Goal: Task Accomplishment & Management: Use online tool/utility

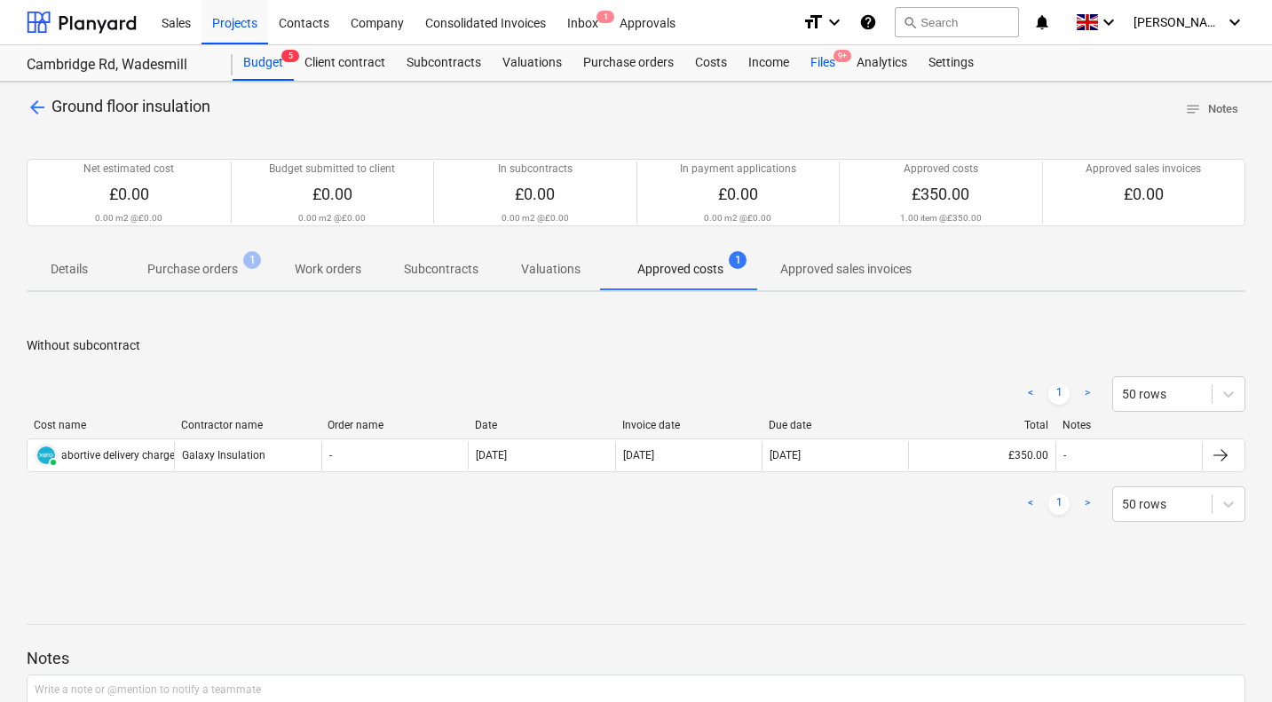
click at [824, 65] on div "Files 9+" at bounding box center [823, 63] width 46 height 36
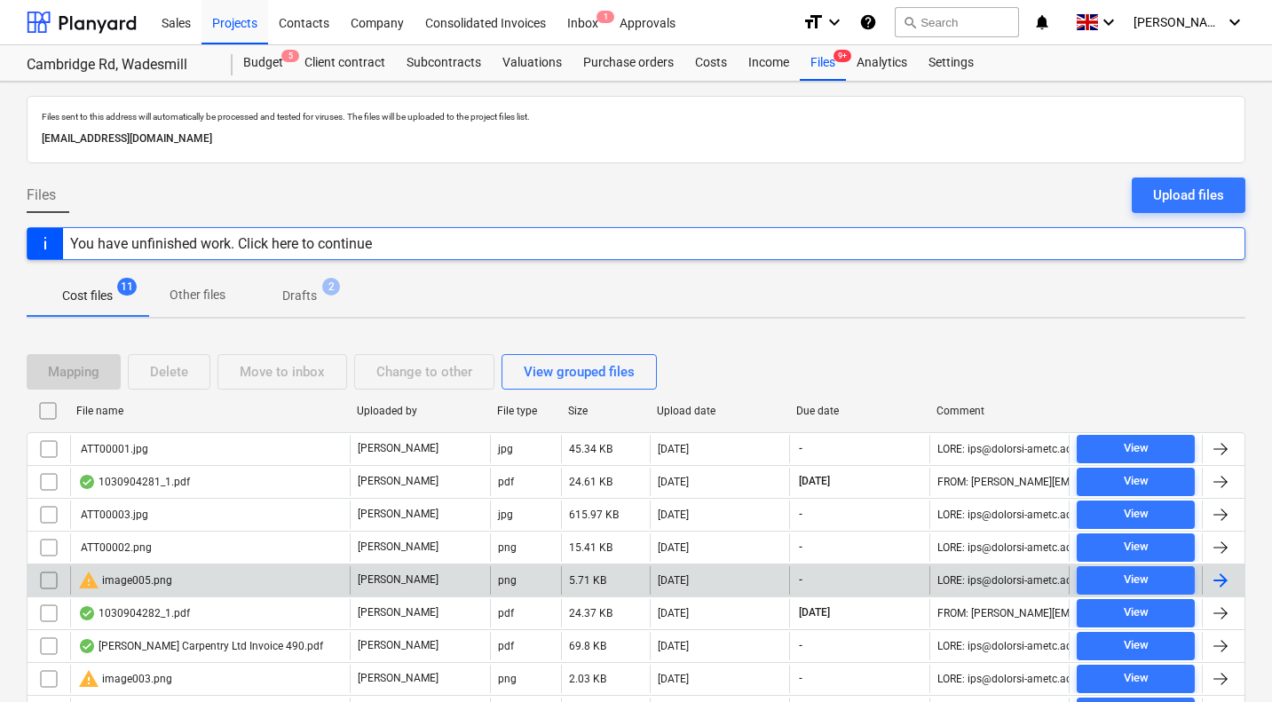
click at [49, 585] on input "checkbox" at bounding box center [49, 580] width 28 height 28
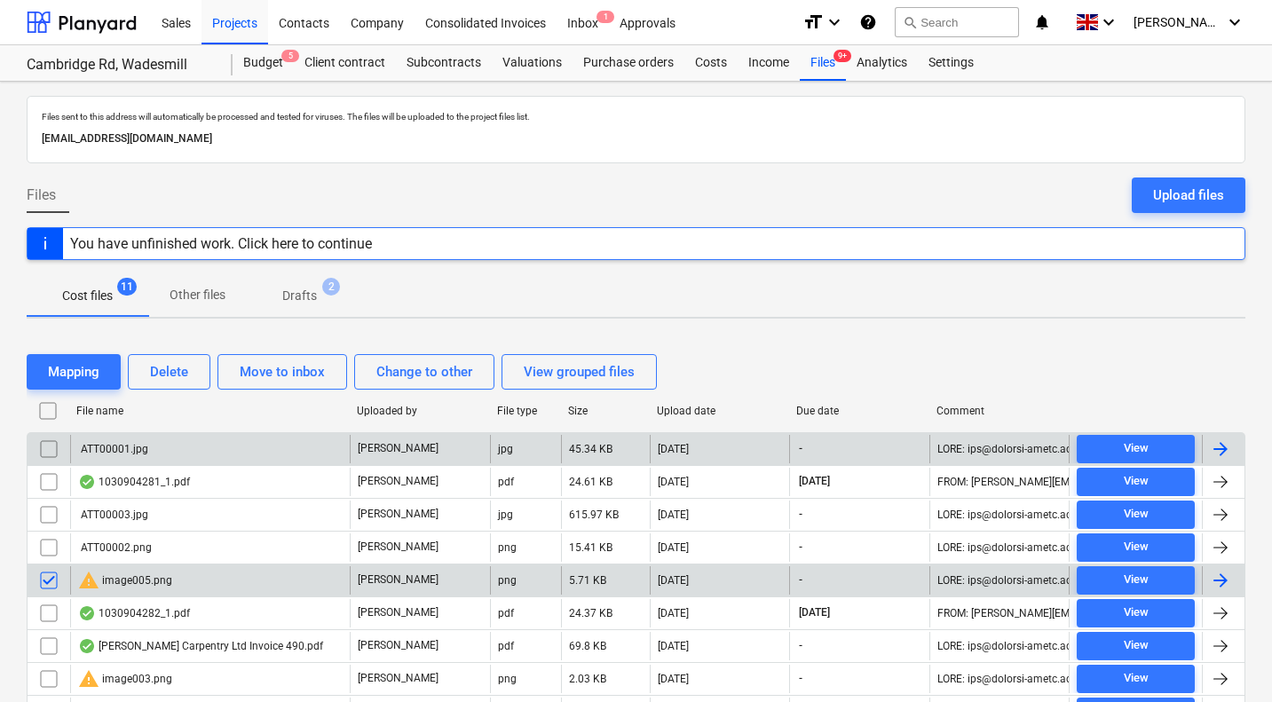
click at [46, 457] on input "checkbox" at bounding box center [49, 449] width 28 height 28
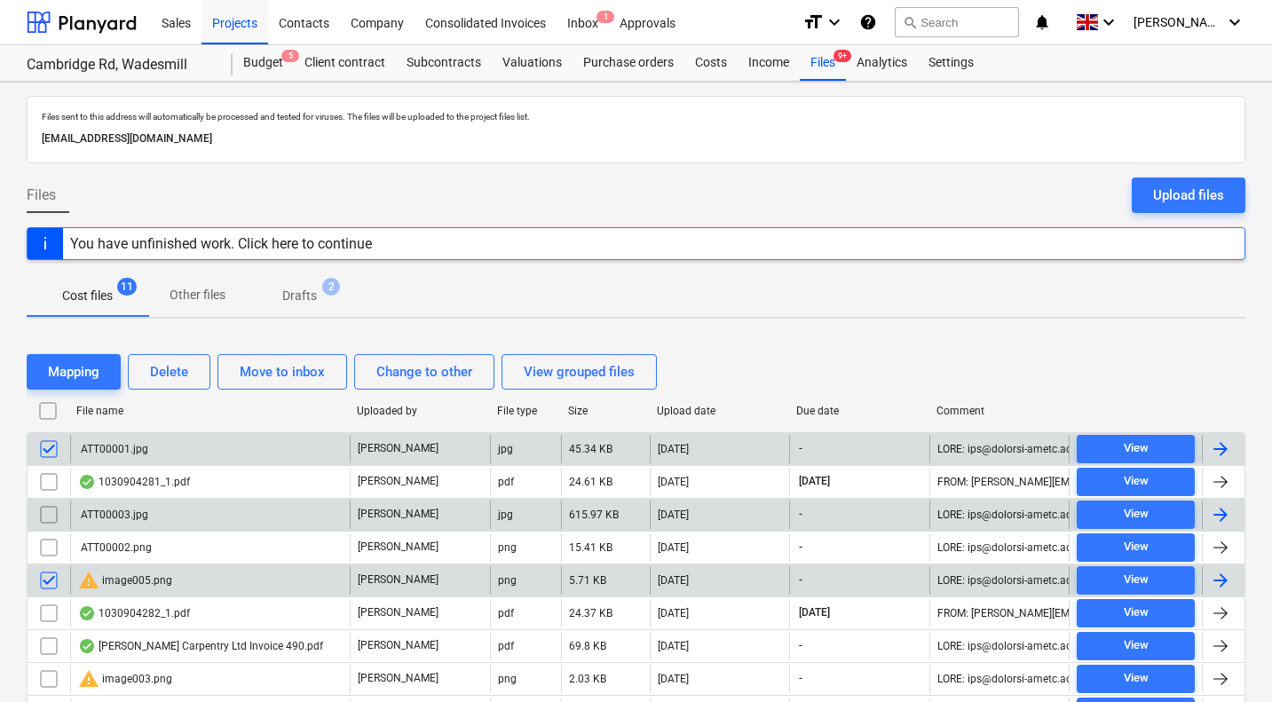
click at [46, 510] on input "checkbox" at bounding box center [49, 515] width 28 height 28
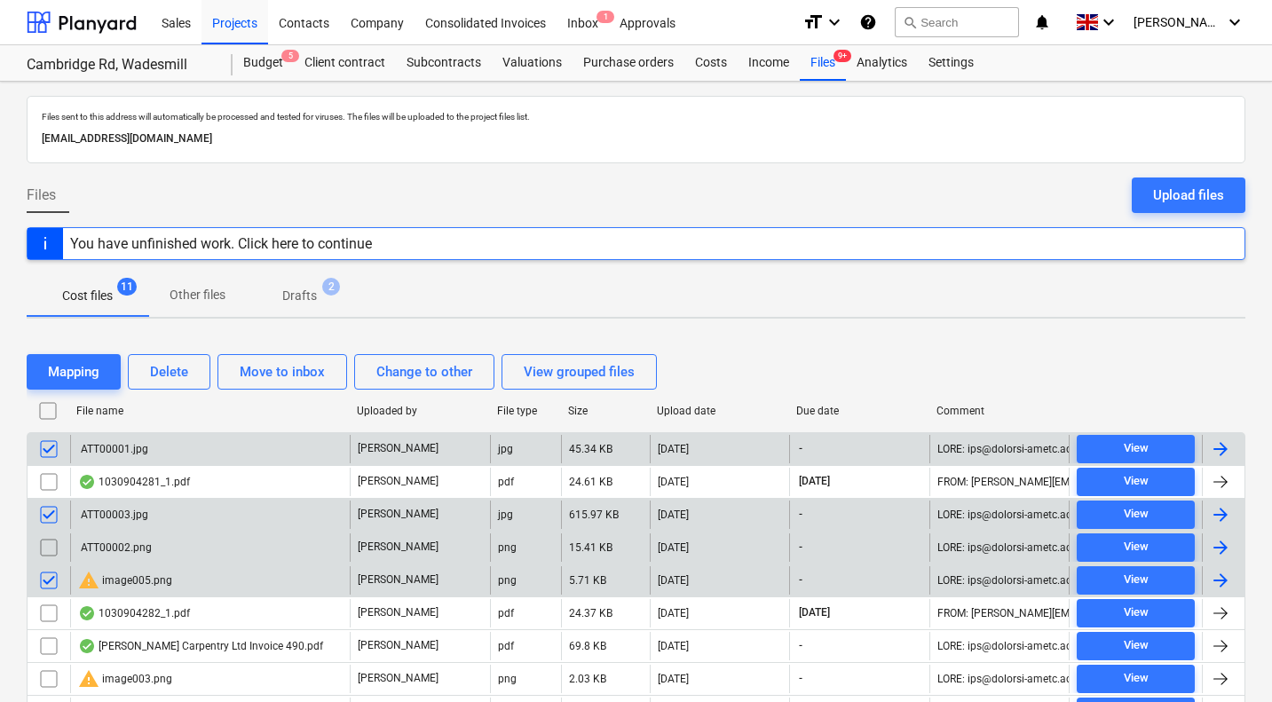
click at [42, 543] on input "checkbox" at bounding box center [49, 548] width 28 height 28
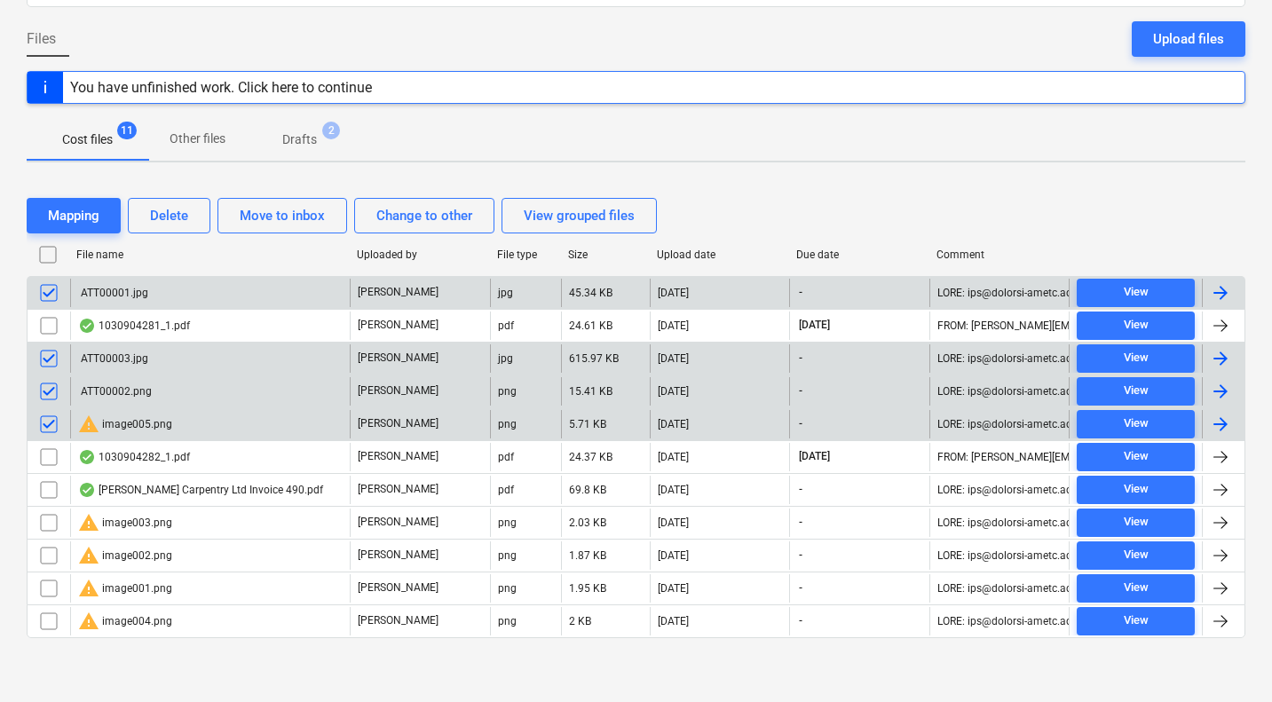
scroll to position [155, 0]
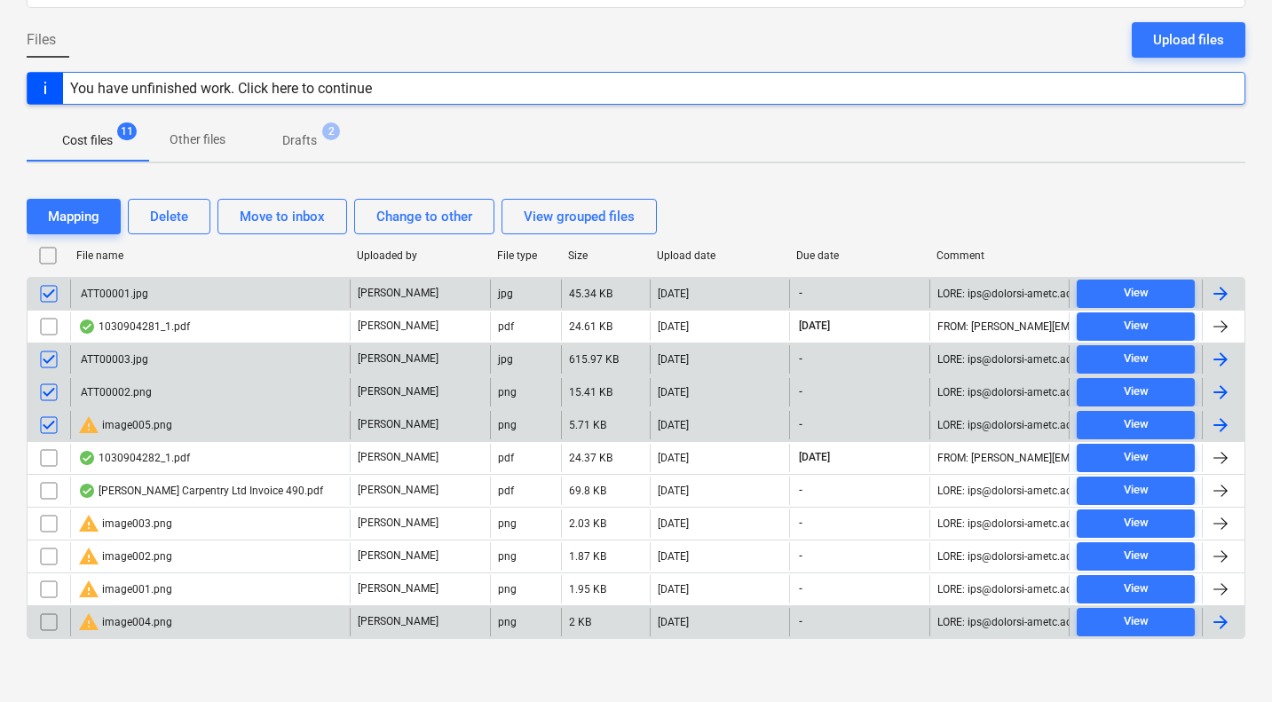
click at [45, 621] on input "checkbox" at bounding box center [49, 622] width 28 height 28
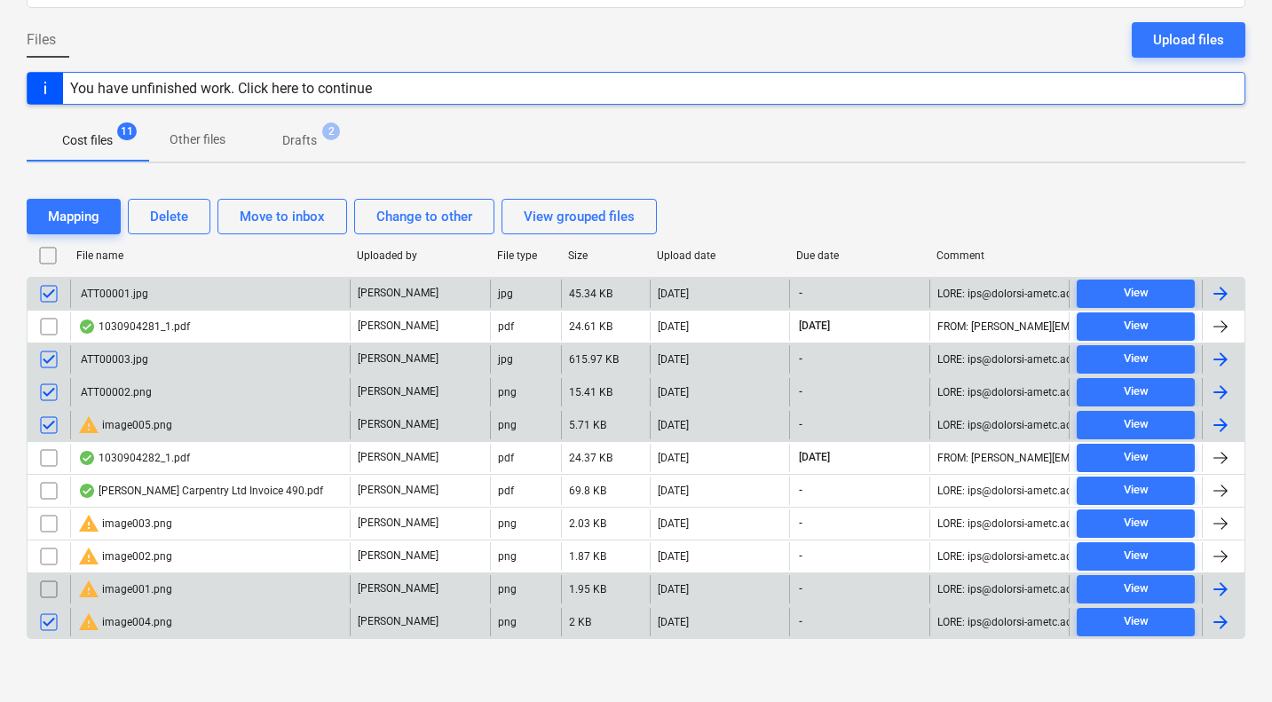
click at [39, 589] on input "checkbox" at bounding box center [49, 589] width 28 height 28
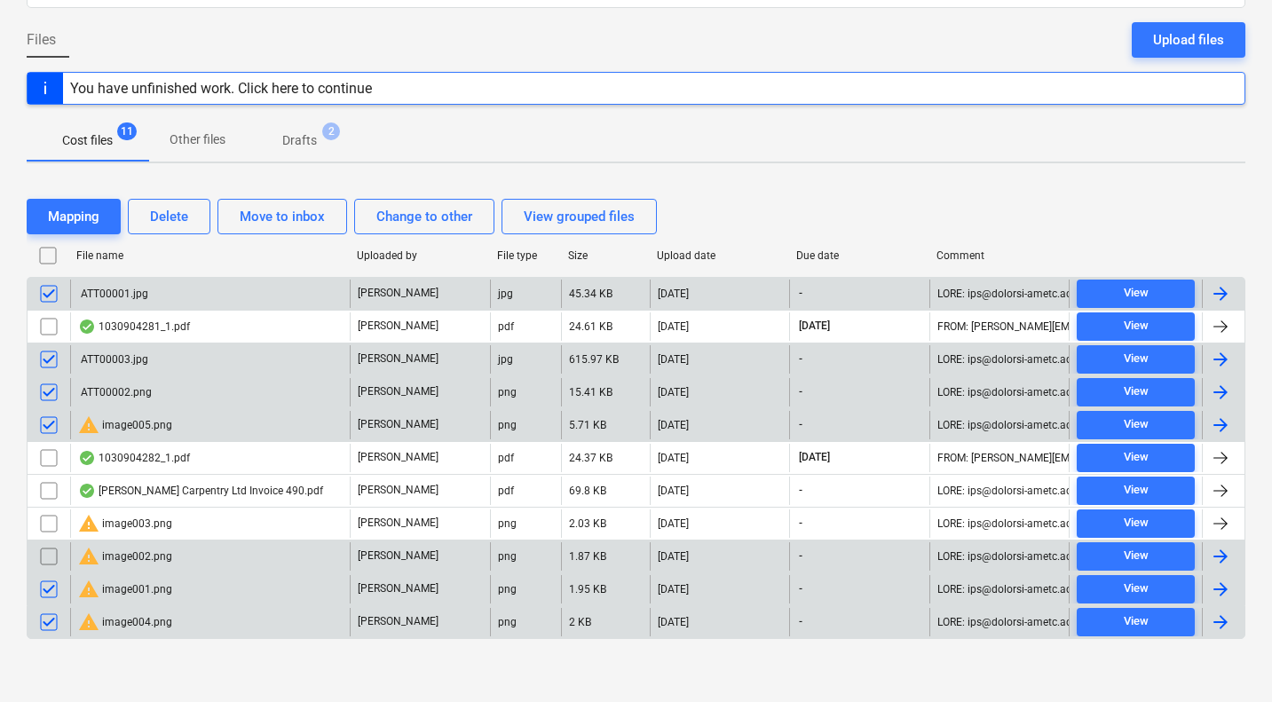
click at [53, 554] on input "checkbox" at bounding box center [49, 556] width 28 height 28
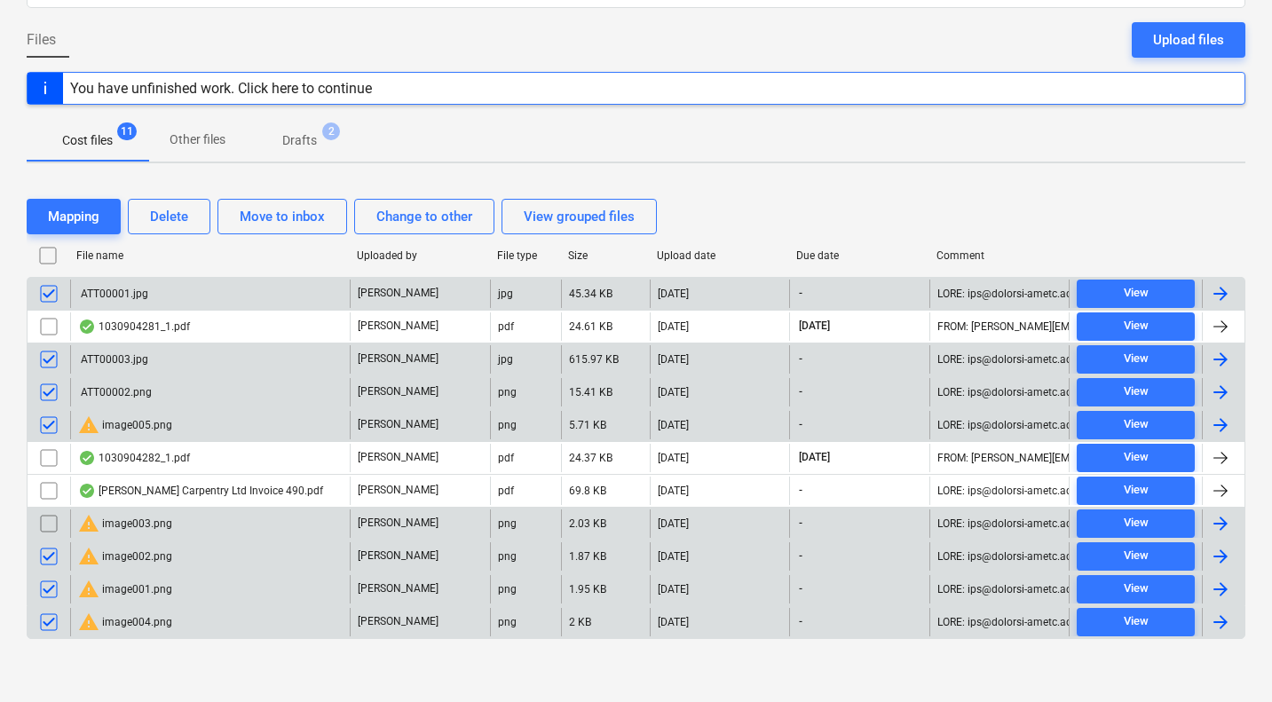
click at [49, 522] on input "checkbox" at bounding box center [49, 524] width 28 height 28
click at [176, 212] on div "Delete" at bounding box center [169, 216] width 38 height 23
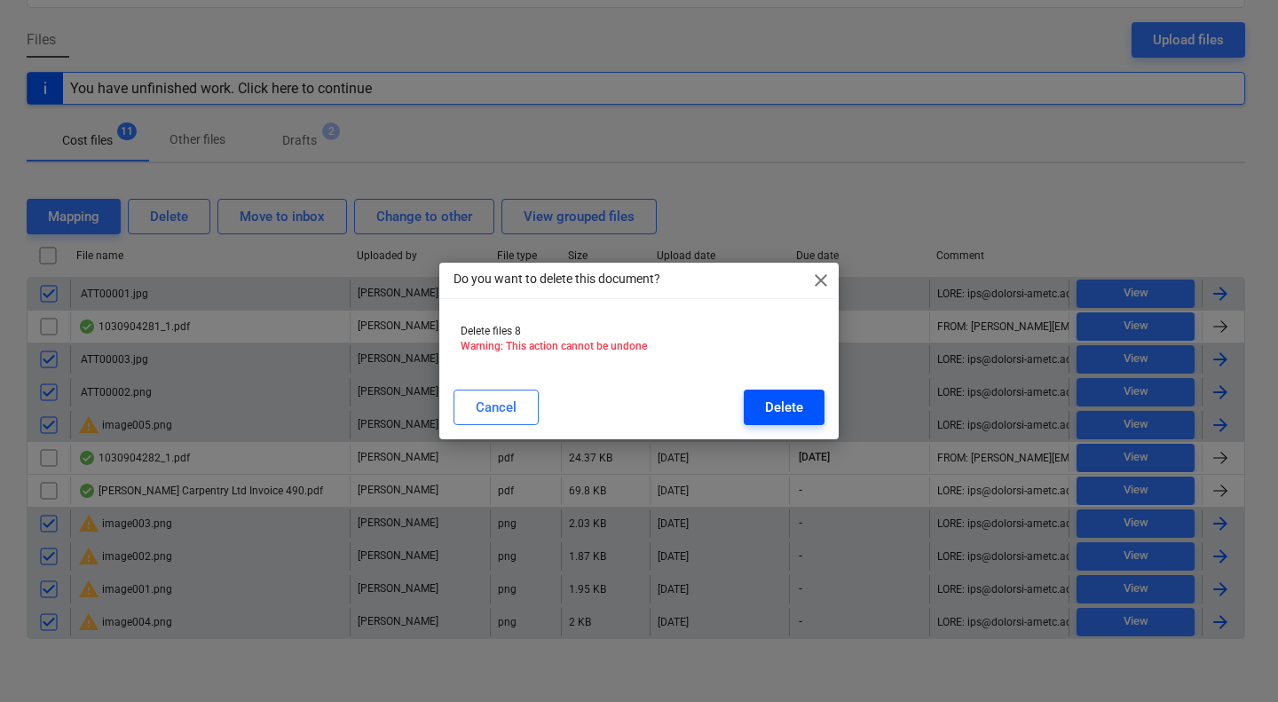
click at [784, 414] on div "Delete" at bounding box center [784, 407] width 38 height 23
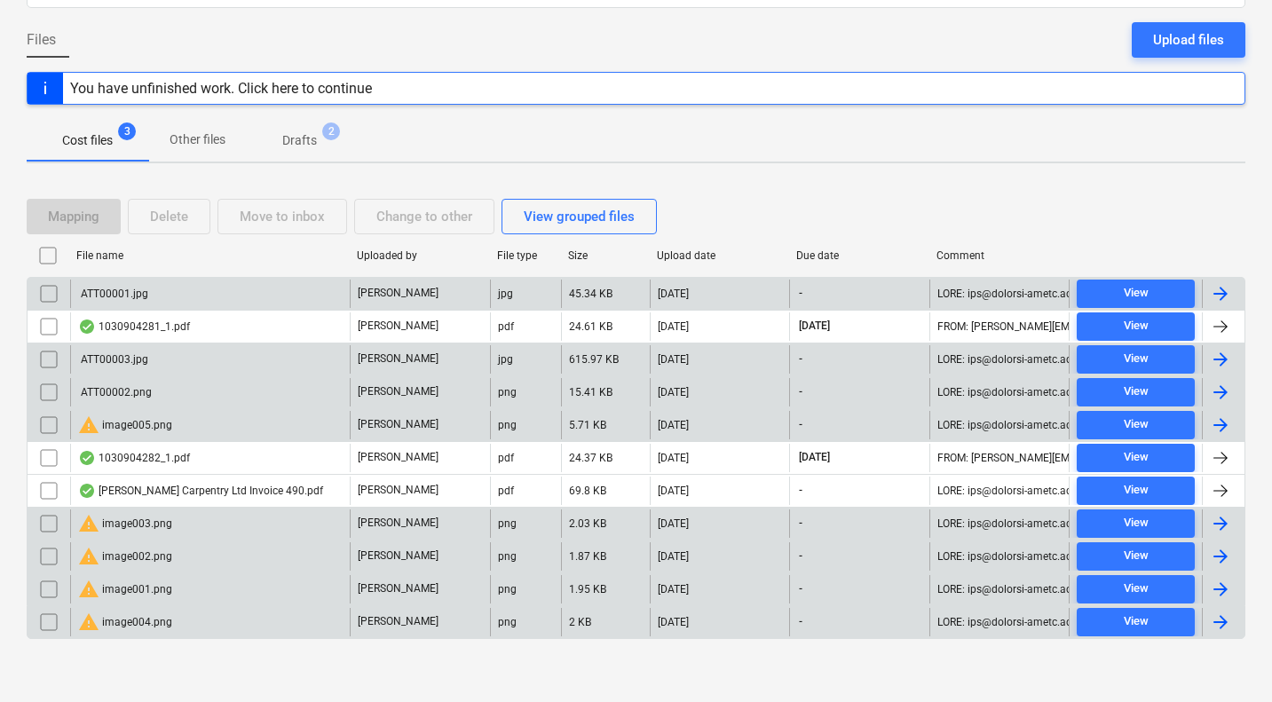
scroll to position [0, 0]
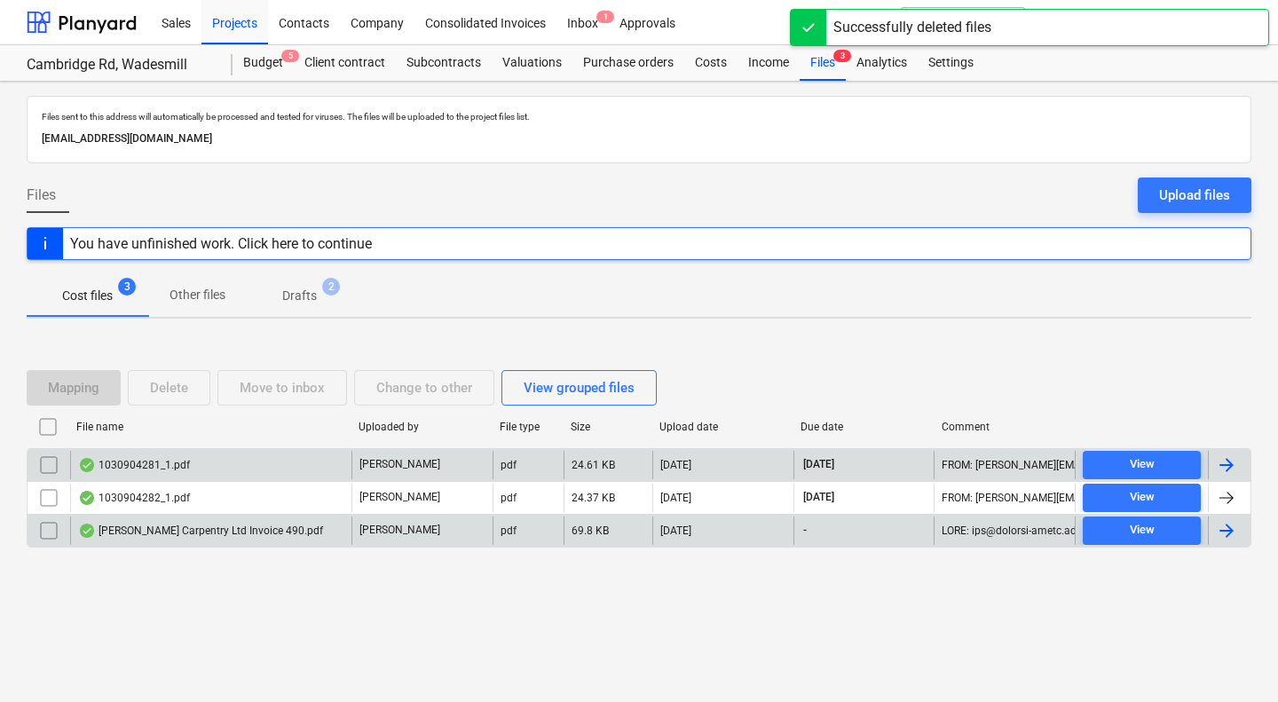
click at [146, 464] on div "1030904281_1.pdf" at bounding box center [134, 465] width 112 height 14
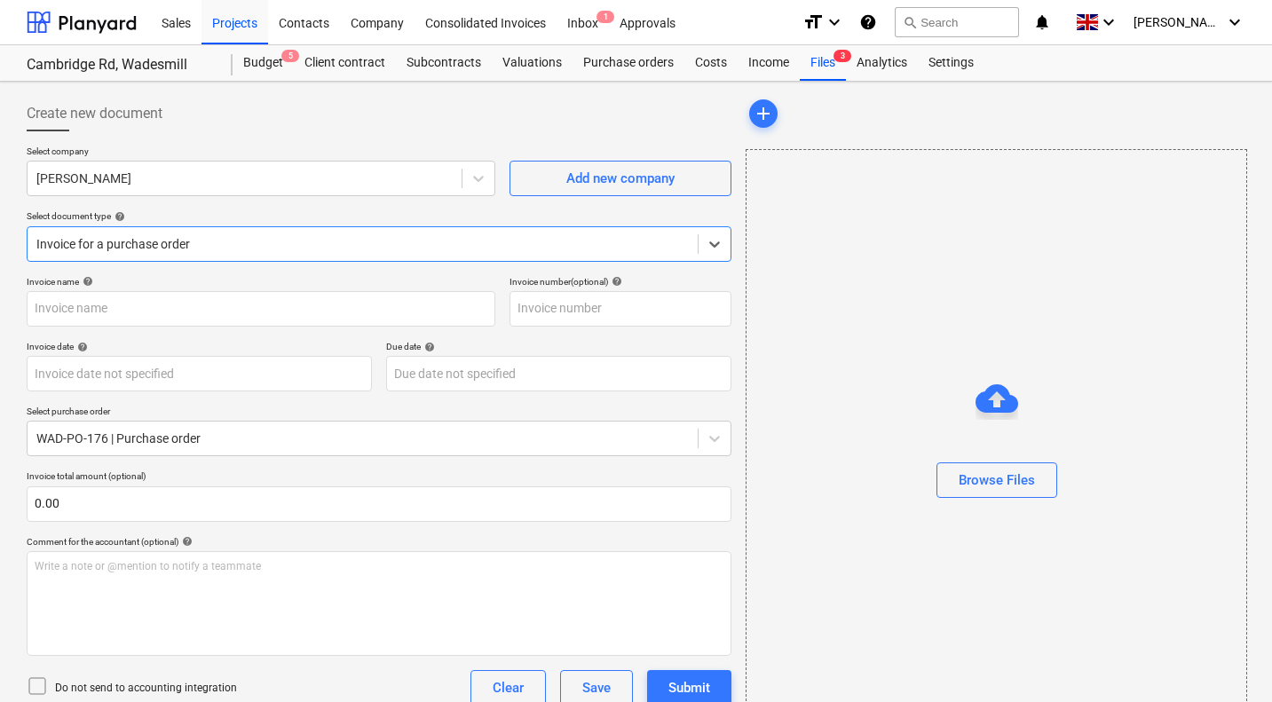
type input "1030904281"
type input "[DATE]"
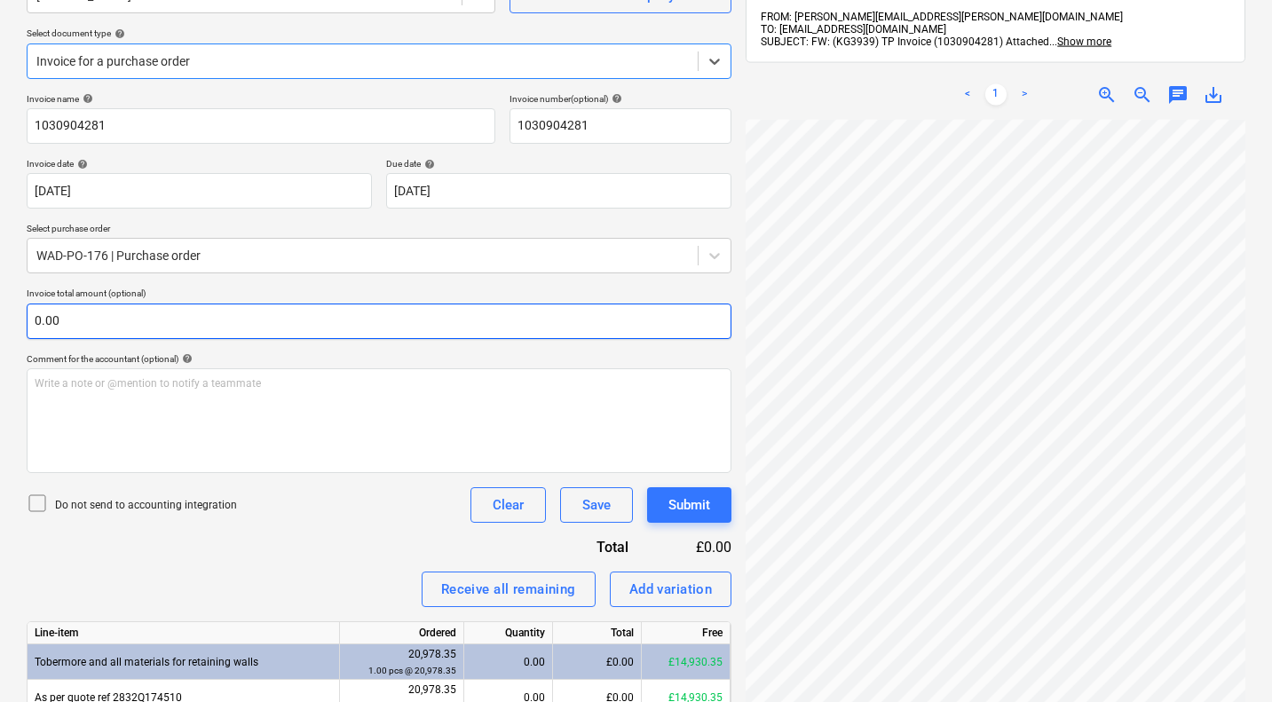
scroll to position [166, 0]
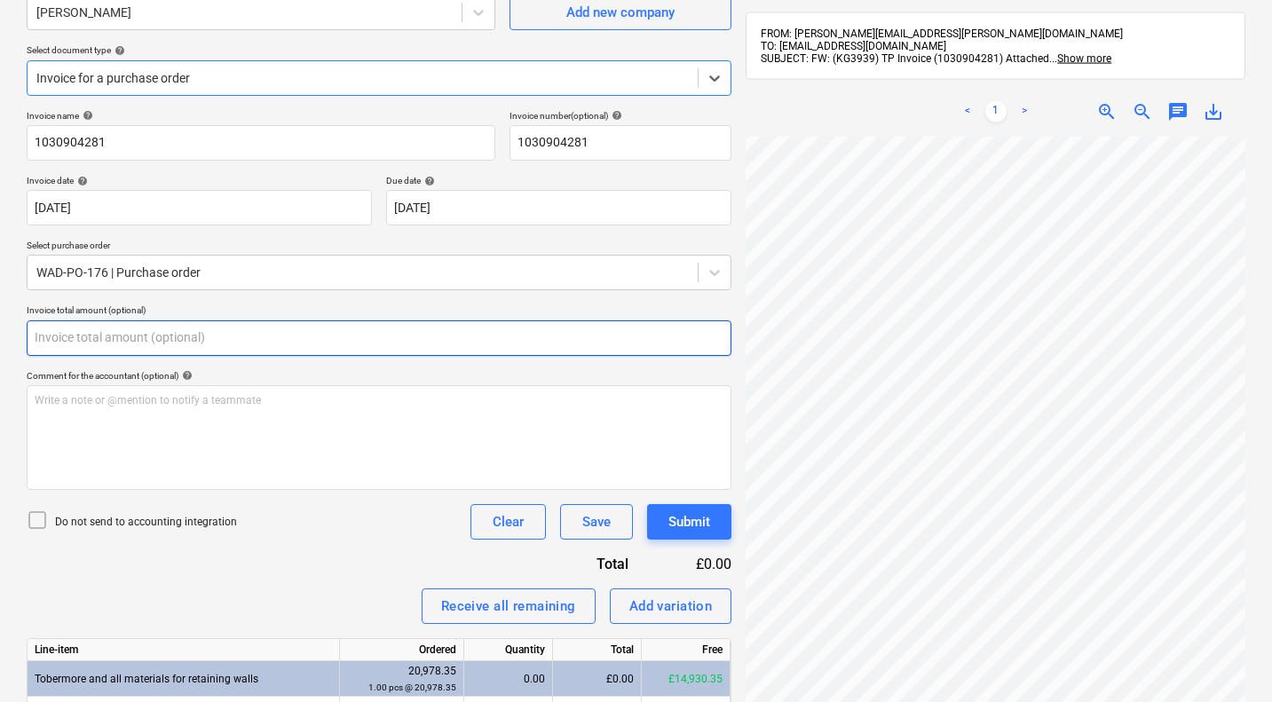
click at [281, 346] on input "text" at bounding box center [379, 338] width 705 height 36
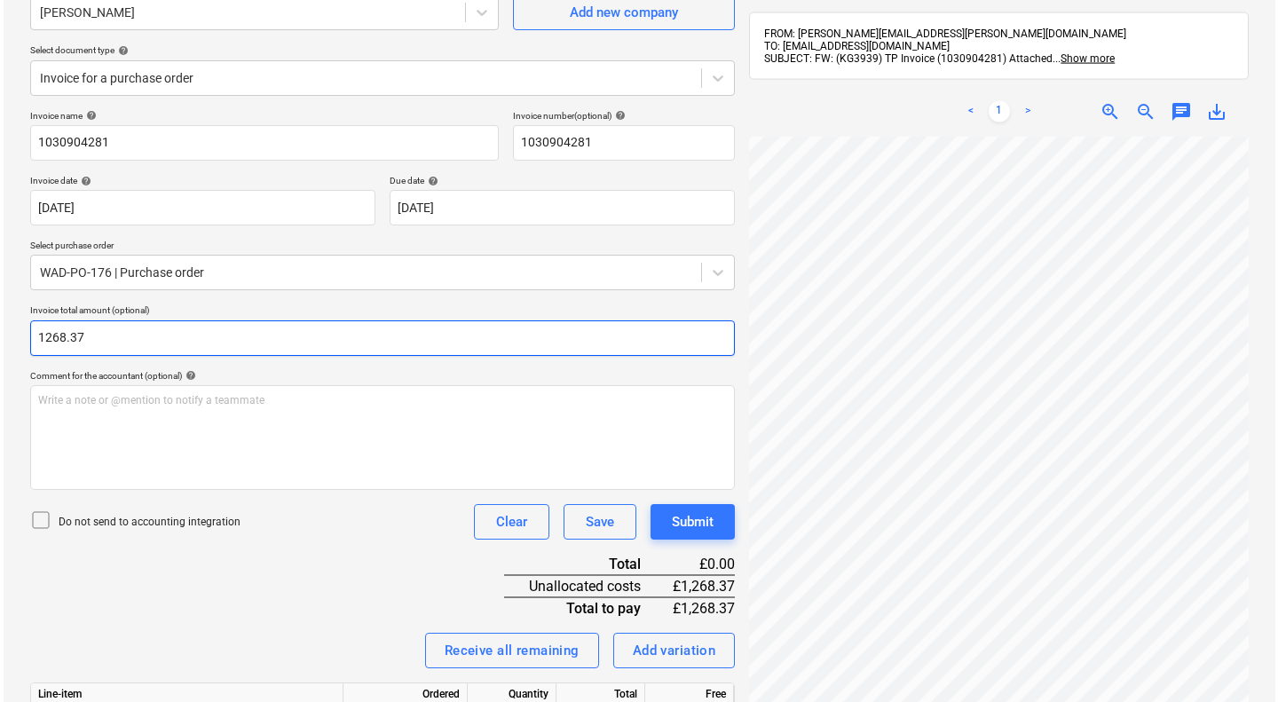
scroll to position [313, 0]
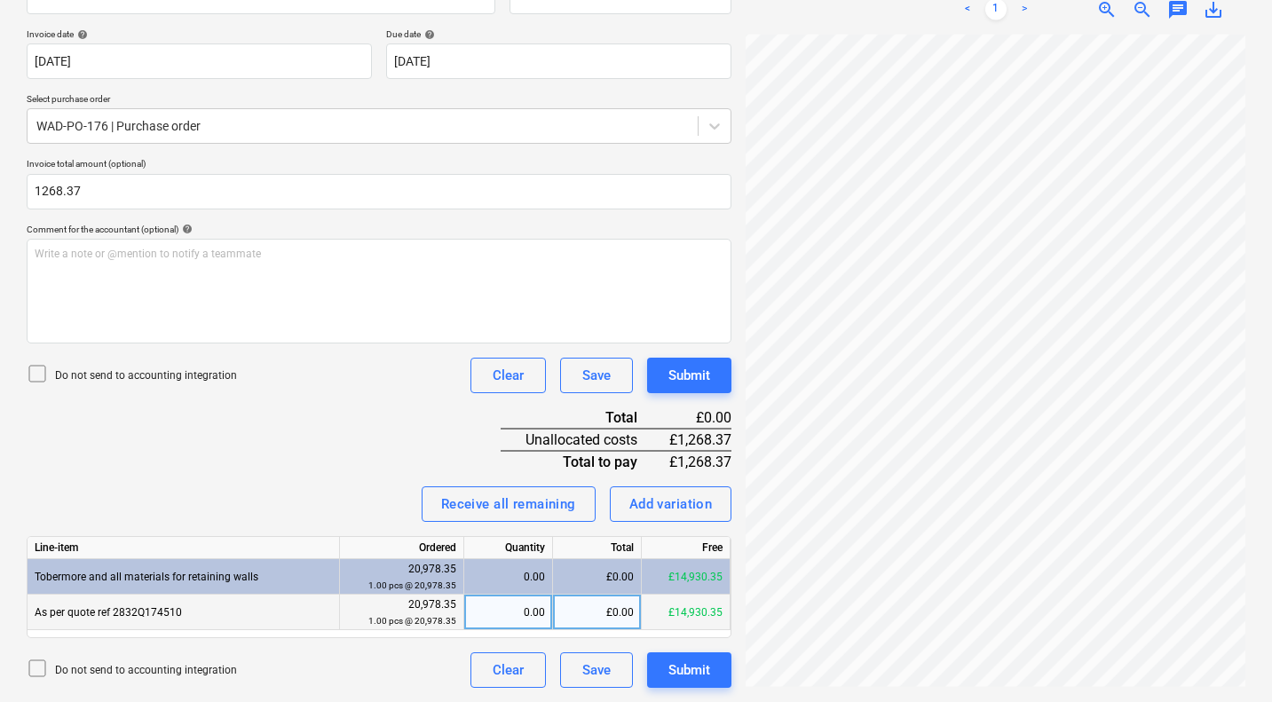
type input "1,268.37"
click at [609, 613] on div "£0.00" at bounding box center [597, 613] width 89 height 36
type input "1268.37"
click at [365, 456] on div "Invoice name help 1030904281 Invoice number (optional) help 1030904281 Invoice …" at bounding box center [379, 326] width 705 height 724
click at [696, 375] on div "Submit" at bounding box center [690, 375] width 42 height 23
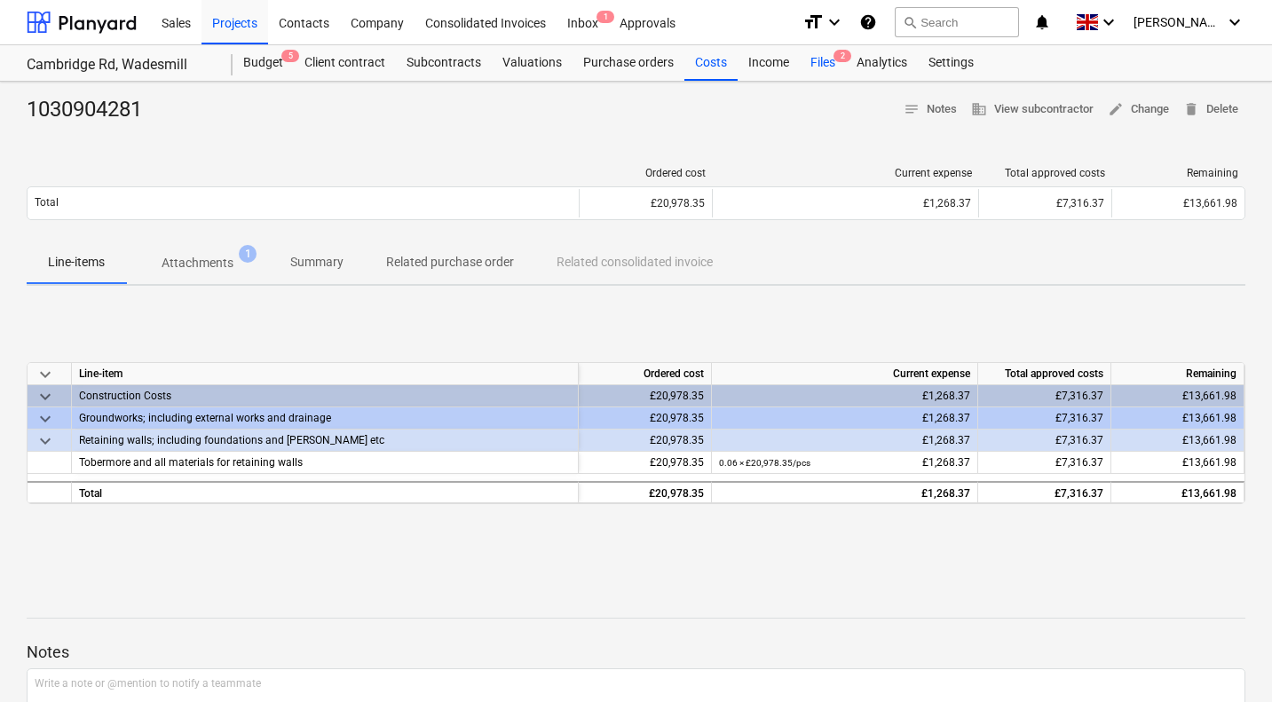
click at [818, 63] on div "Files 2" at bounding box center [823, 63] width 46 height 36
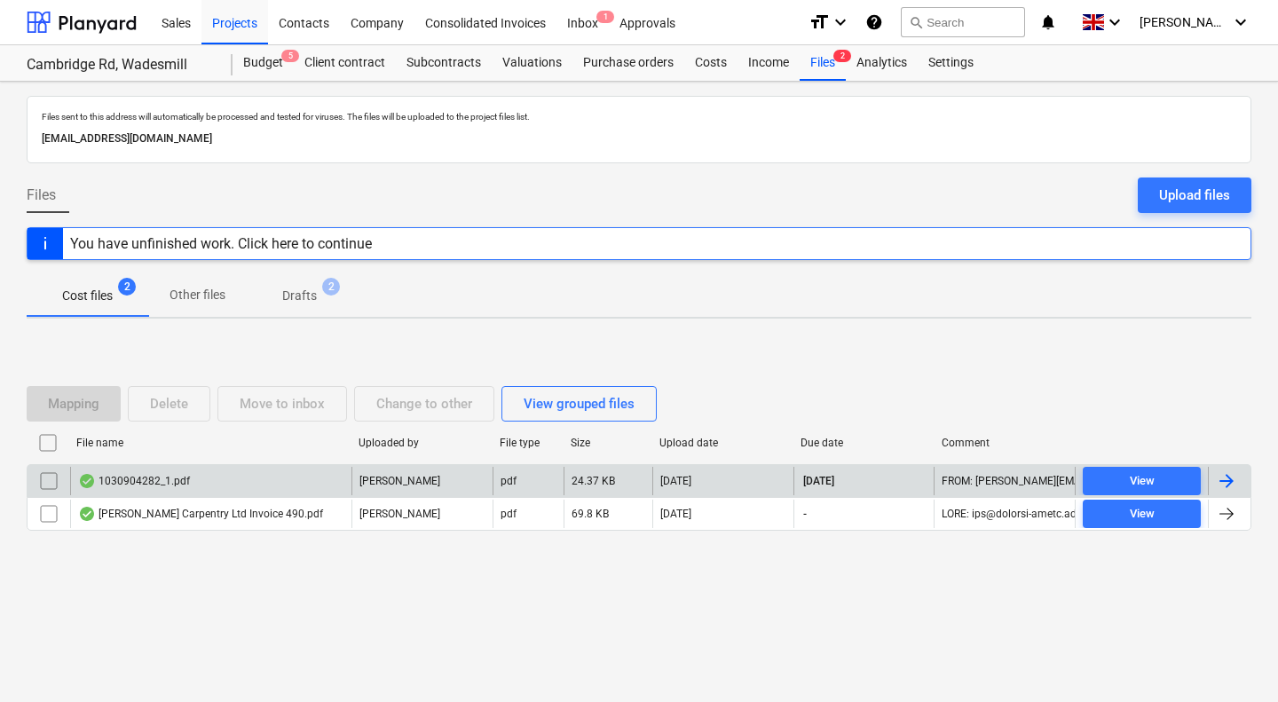
click at [297, 477] on div "1030904282_1.pdf" at bounding box center [210, 481] width 281 height 28
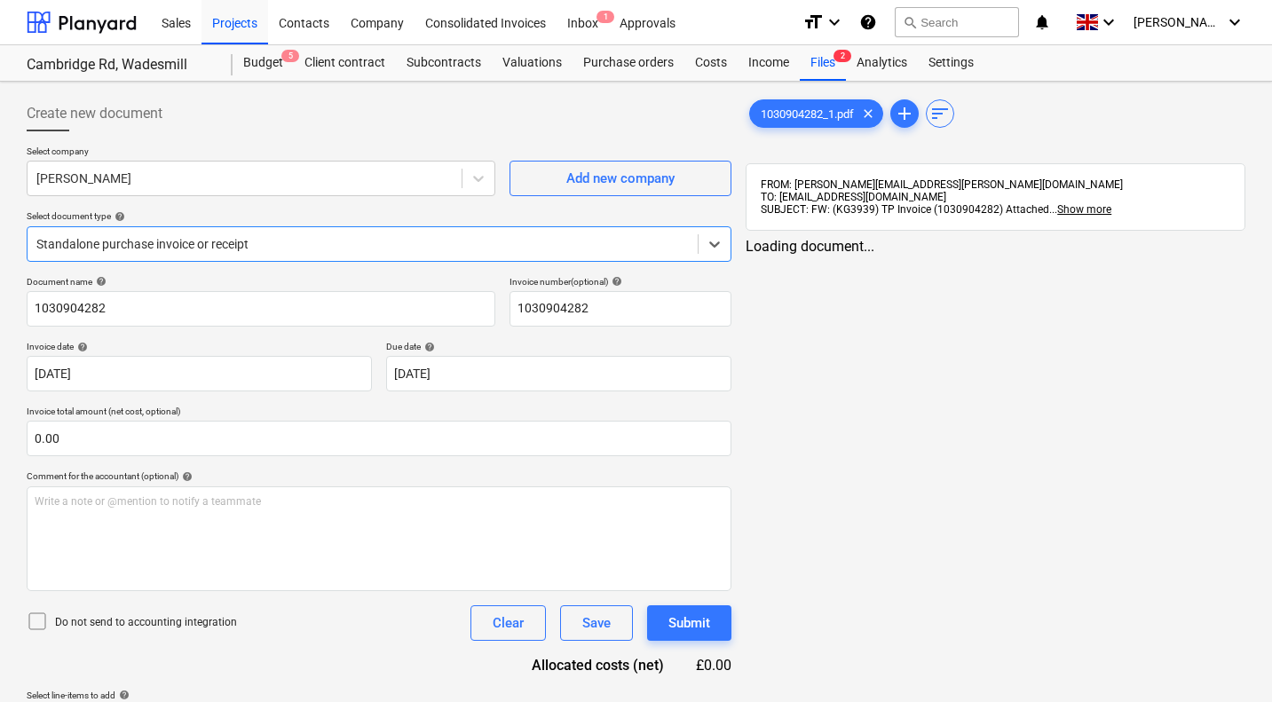
type input "1030904282"
type input "[DATE]"
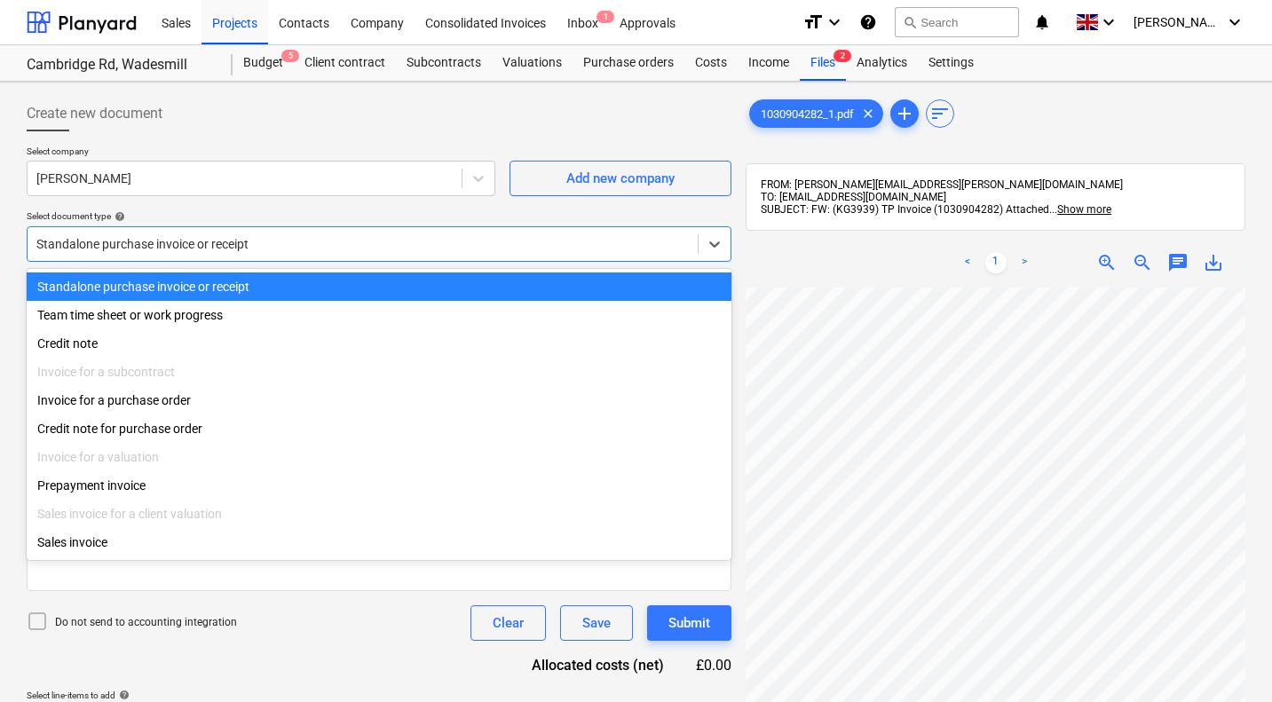
click at [285, 243] on div at bounding box center [362, 244] width 653 height 18
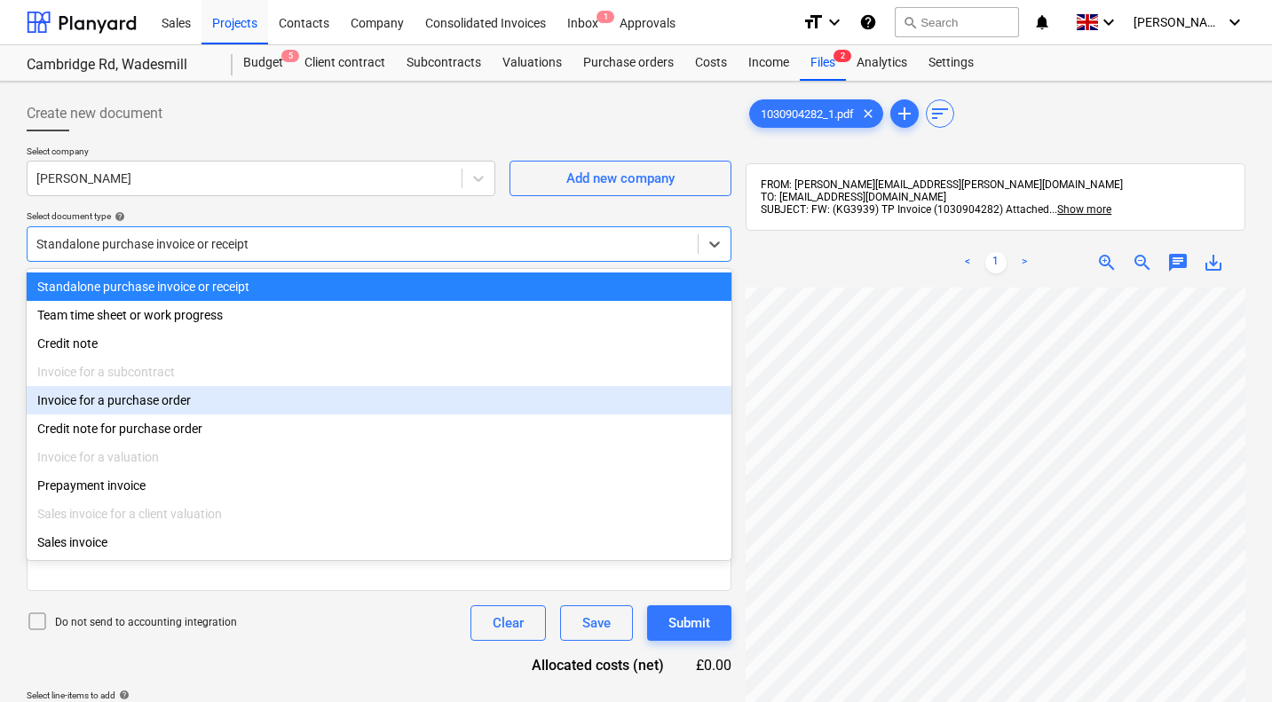
click at [161, 403] on div "Invoice for a purchase order" at bounding box center [379, 400] width 705 height 28
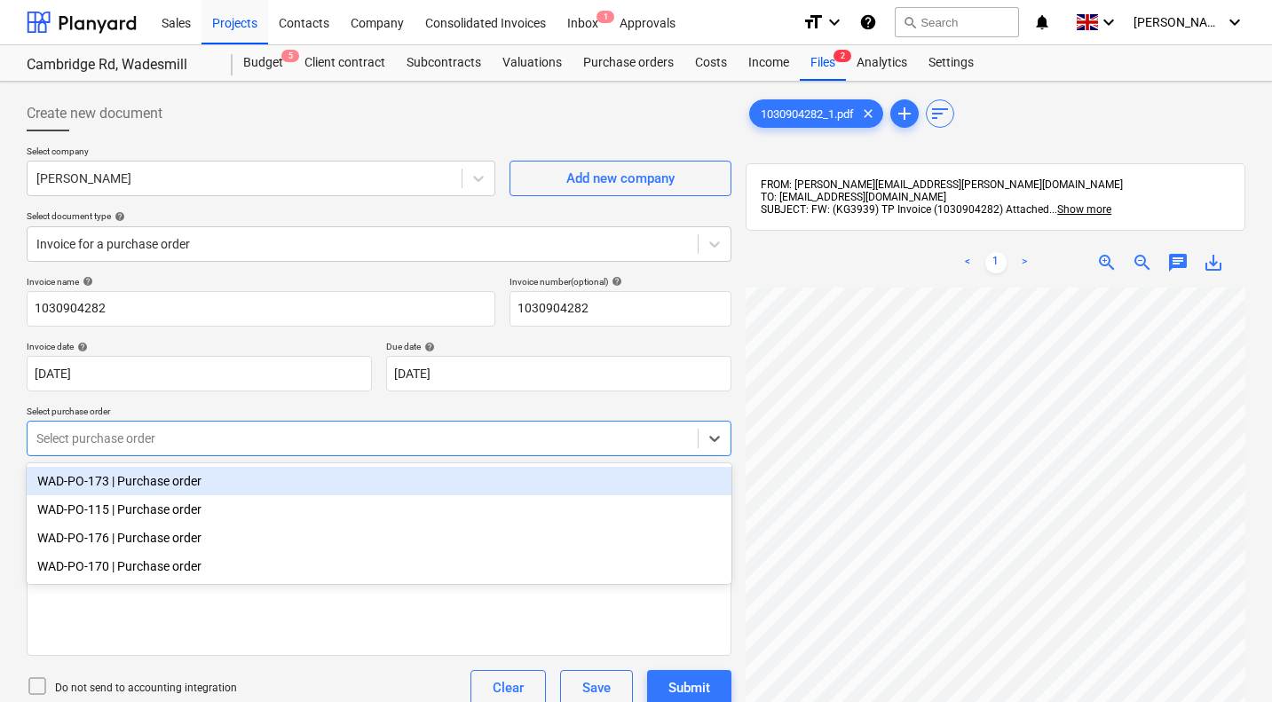
click at [151, 438] on div at bounding box center [362, 439] width 653 height 18
click at [143, 480] on div "WAD-PO-173 | Purchase order" at bounding box center [379, 481] width 705 height 28
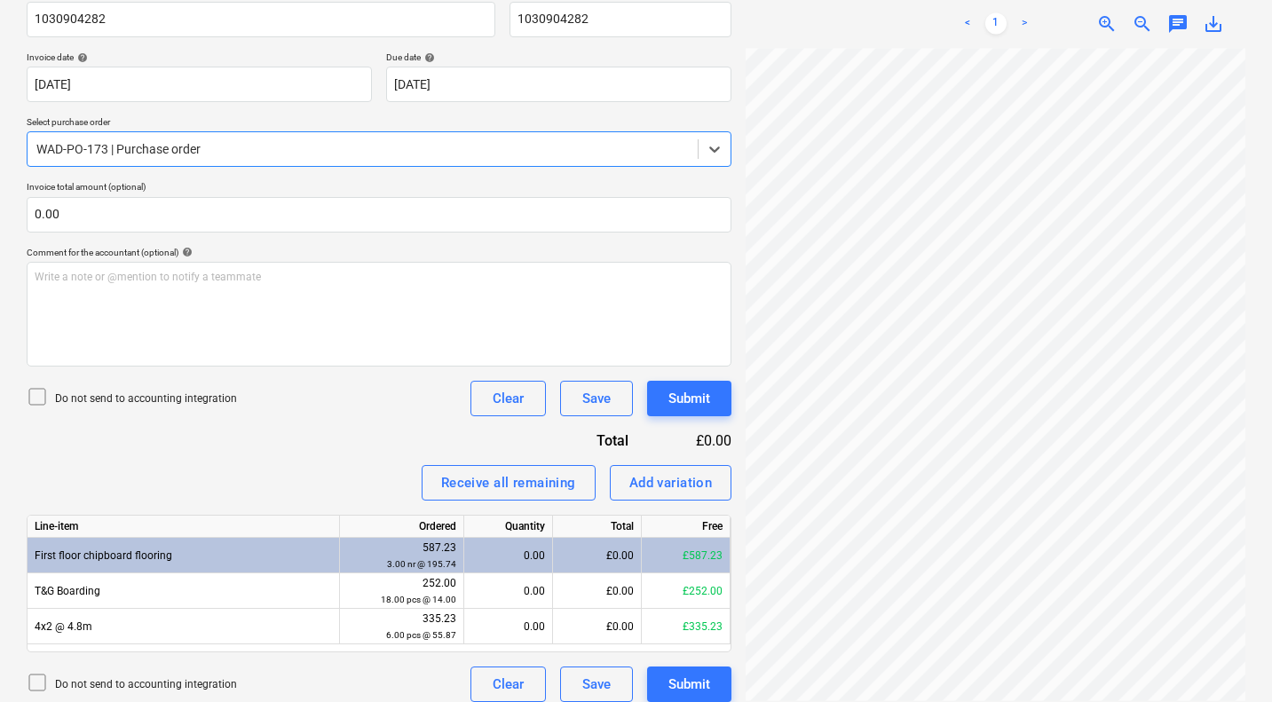
scroll to position [271, 0]
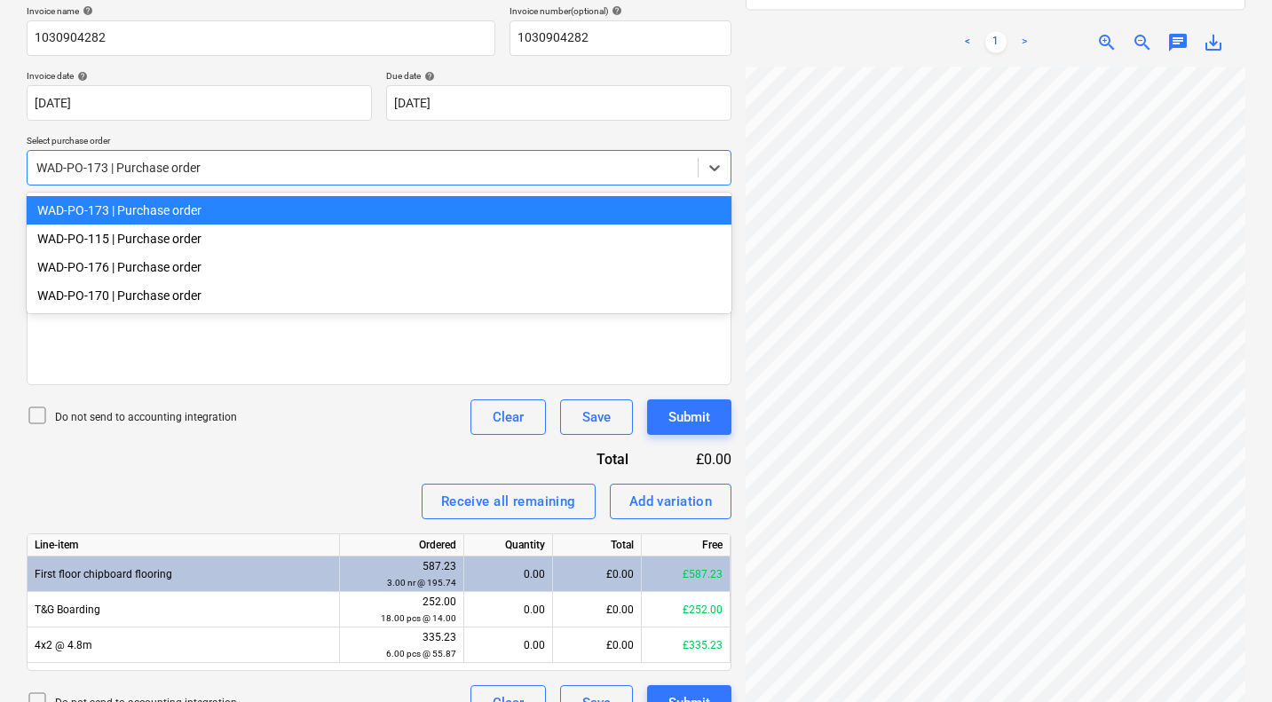
click at [172, 163] on div at bounding box center [362, 168] width 653 height 18
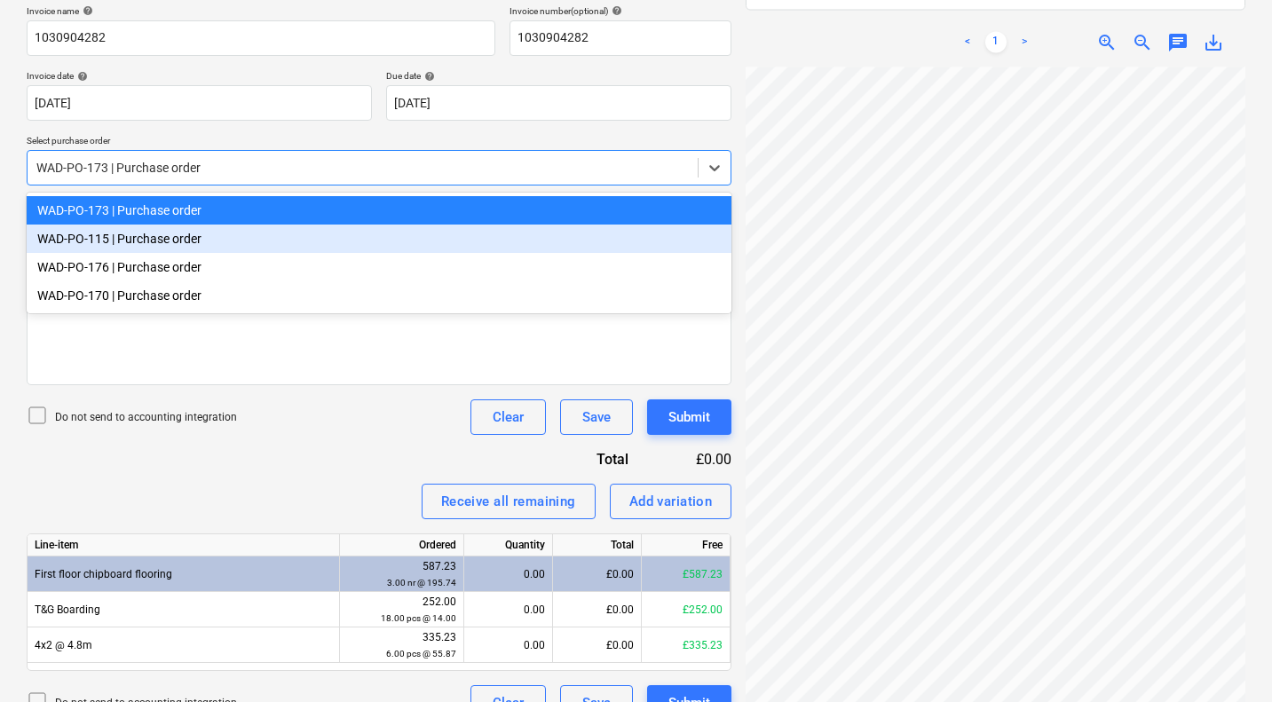
click at [152, 227] on div "WAD-PO-115 | Purchase order" at bounding box center [379, 239] width 705 height 28
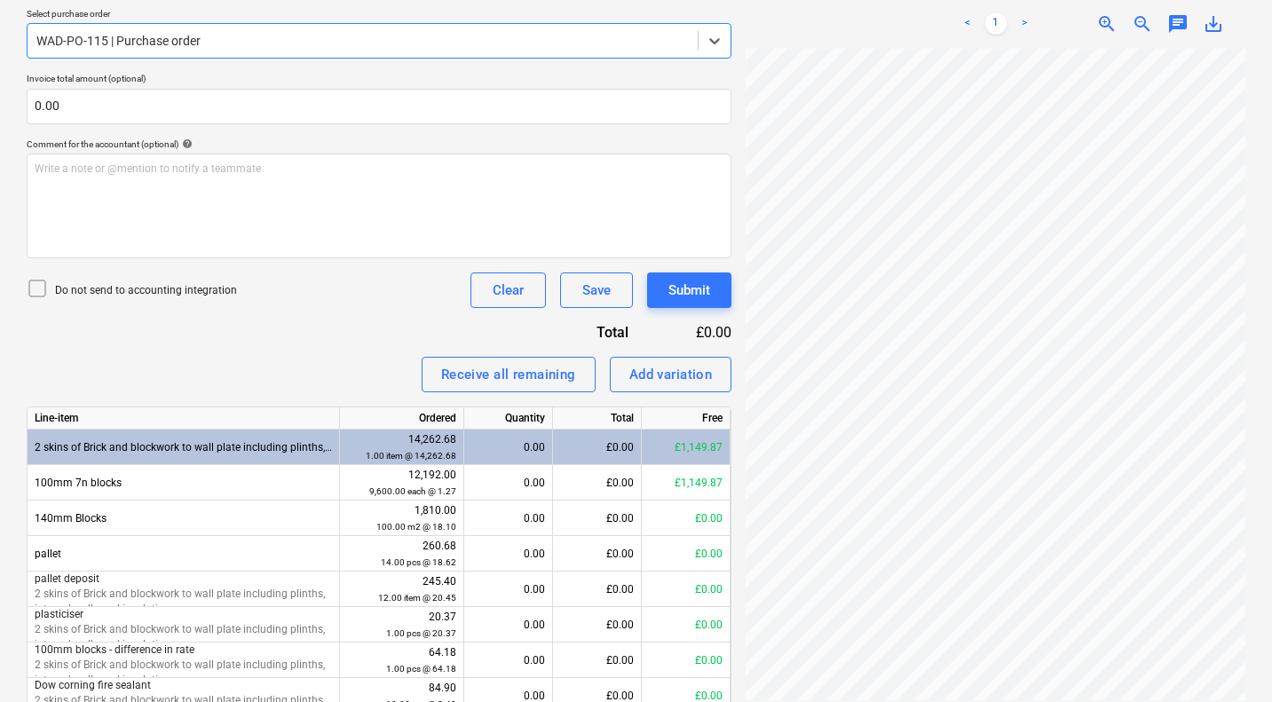
scroll to position [406, 0]
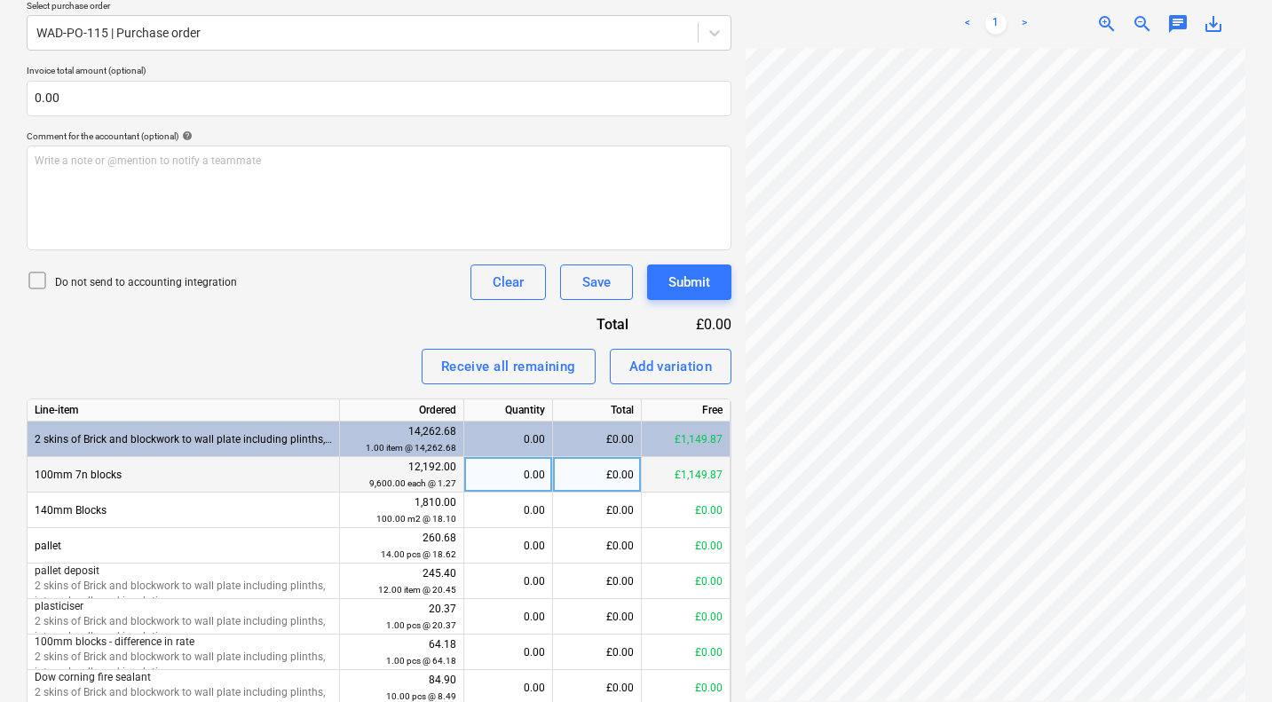
click at [599, 477] on div "£0.00" at bounding box center [597, 475] width 89 height 36
type input "800.64"
click at [317, 323] on div "Invoice name help 1030904282 Invoice number (optional) help 1030904282 Invoice …" at bounding box center [379, 387] width 705 height 1035
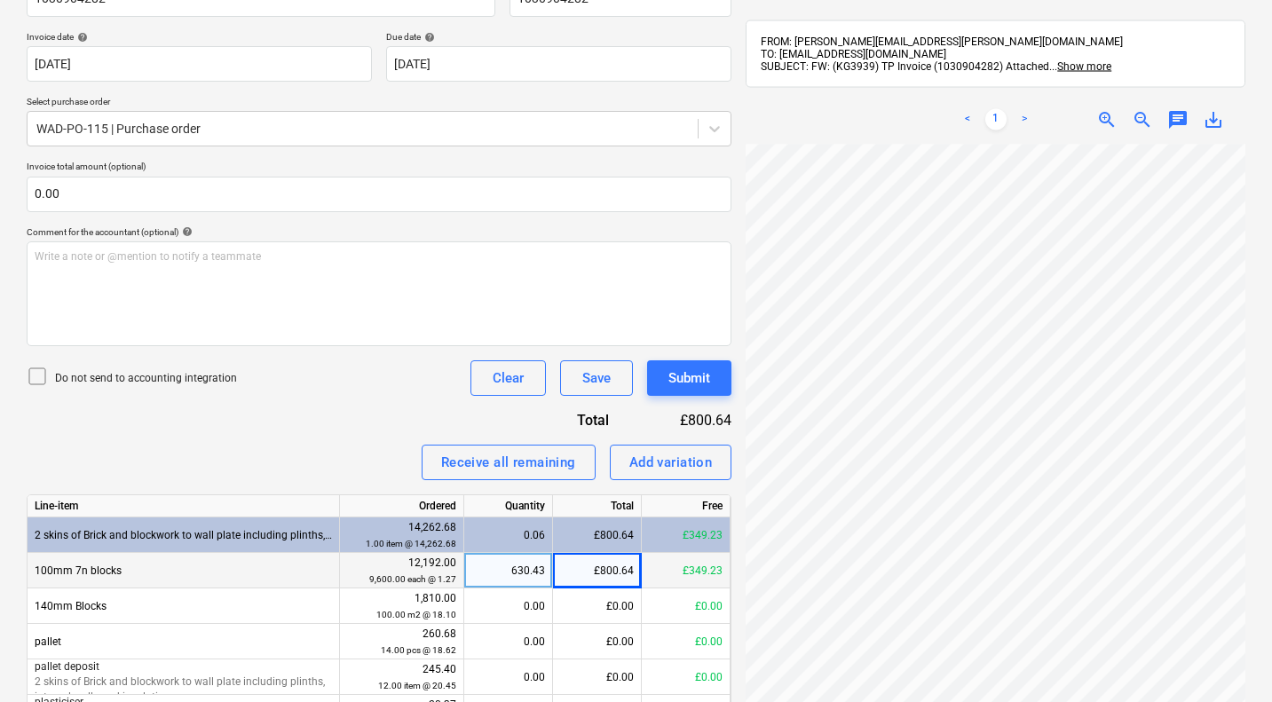
scroll to position [309, 0]
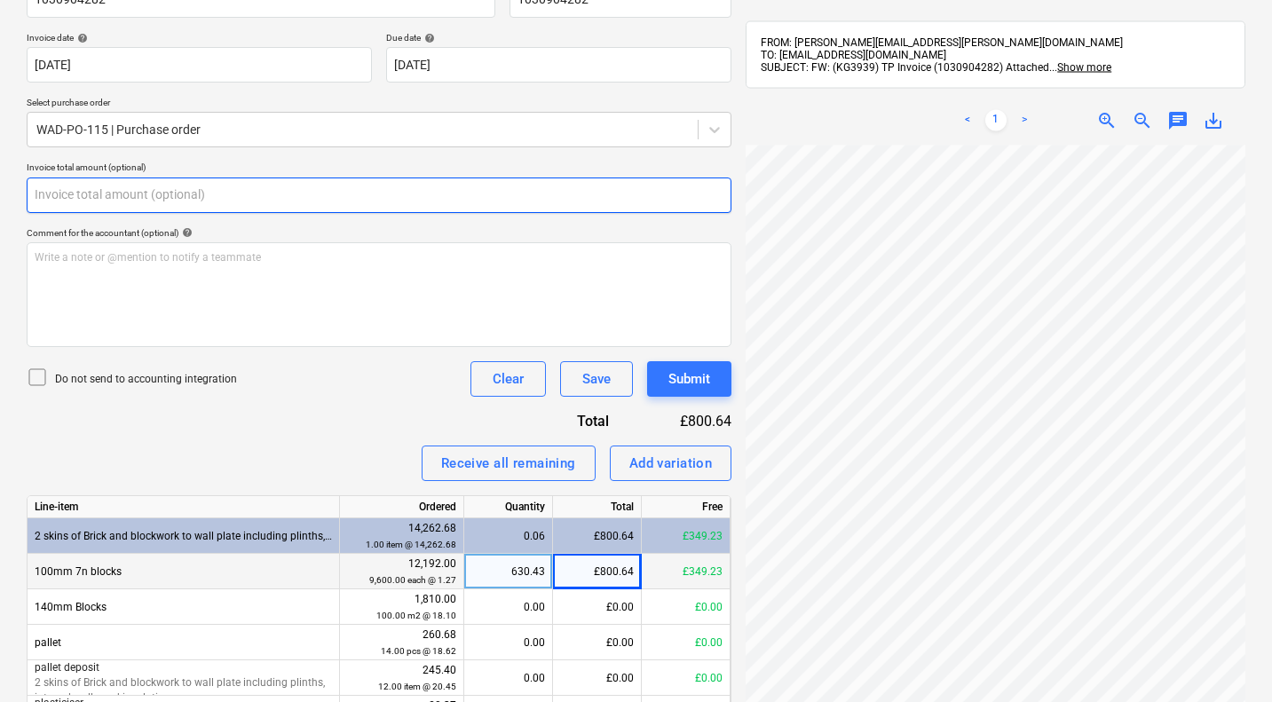
click at [215, 204] on input "text" at bounding box center [379, 196] width 705 height 36
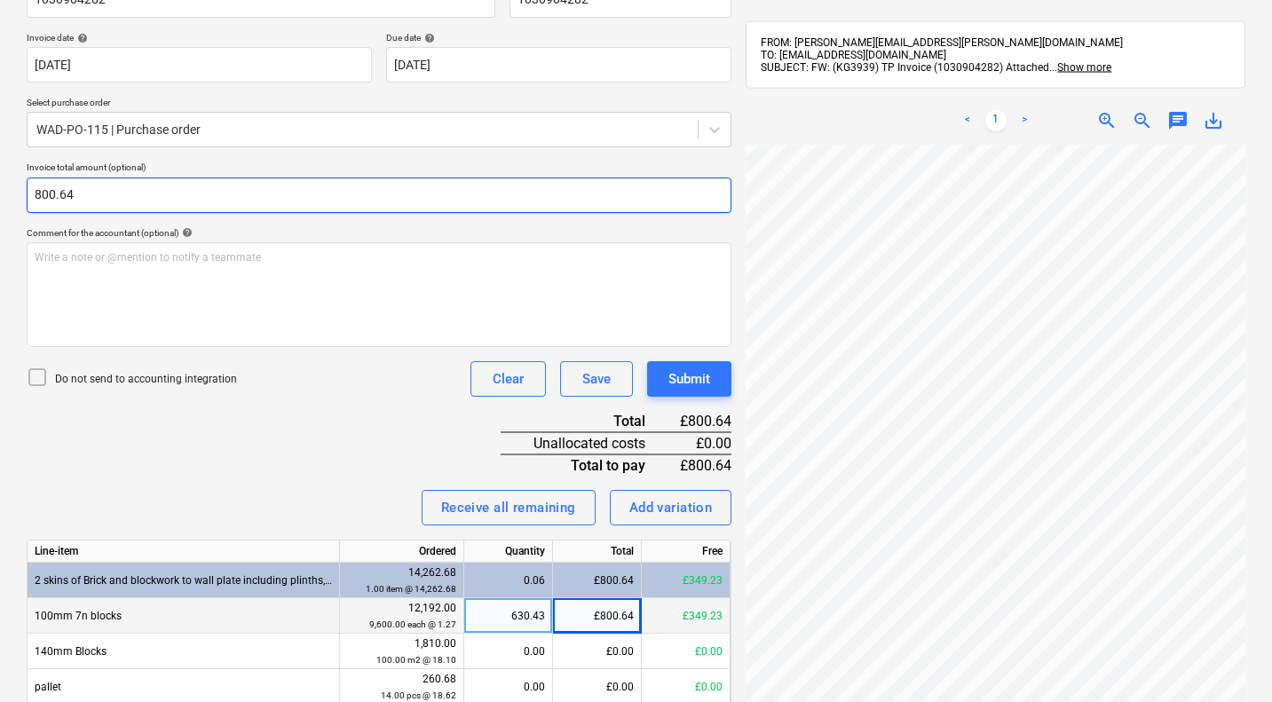
type input "800.64"
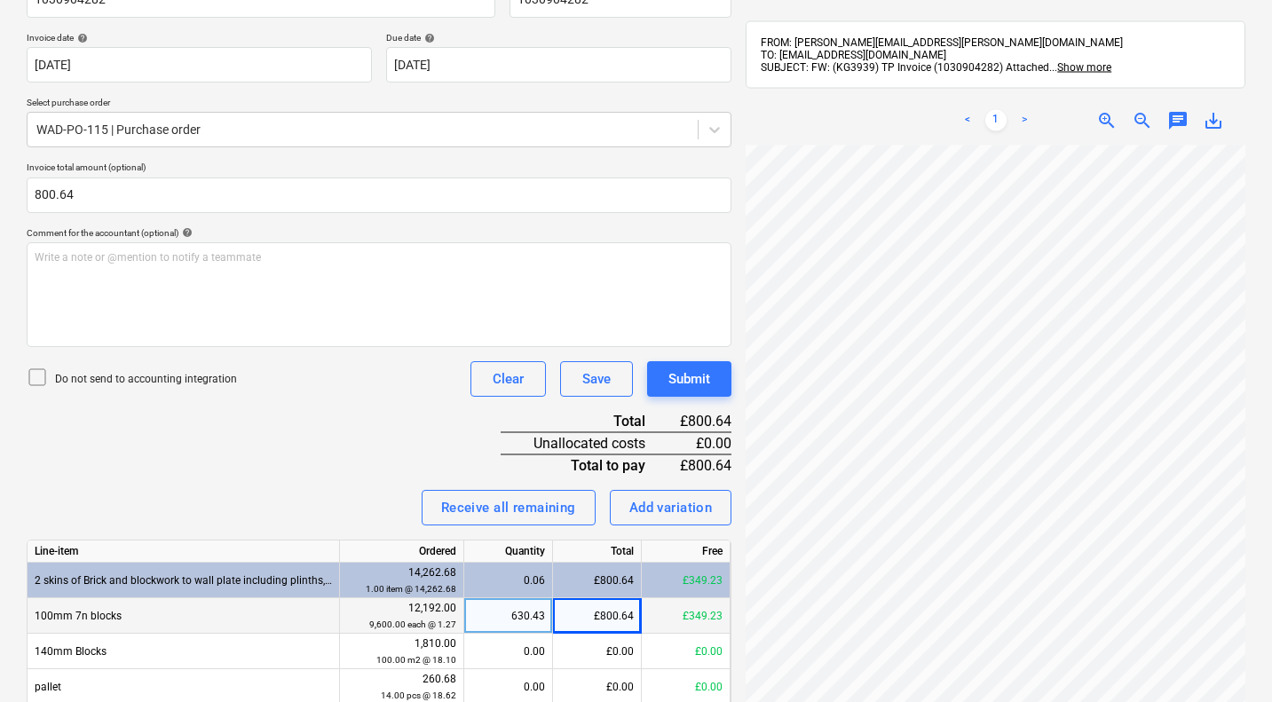
click at [303, 162] on p "Invoice total amount (optional)" at bounding box center [379, 169] width 705 height 15
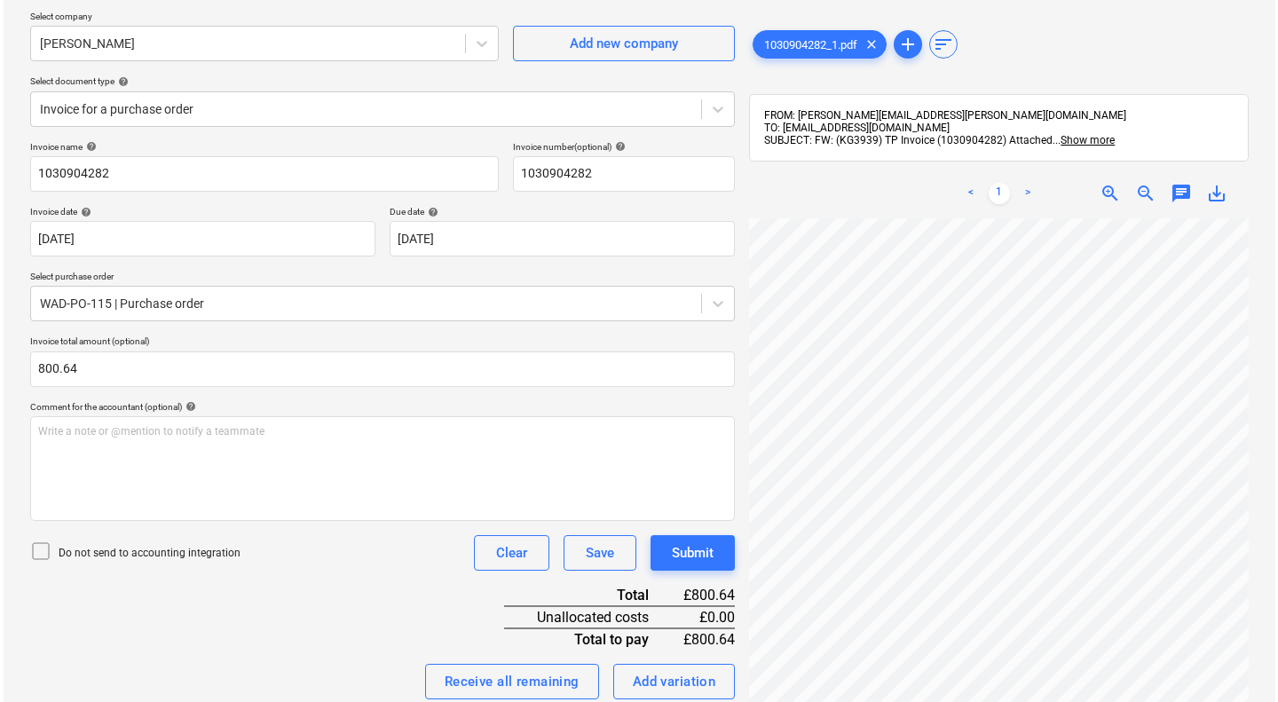
scroll to position [134, 0]
click at [685, 547] on div "Submit" at bounding box center [690, 553] width 42 height 23
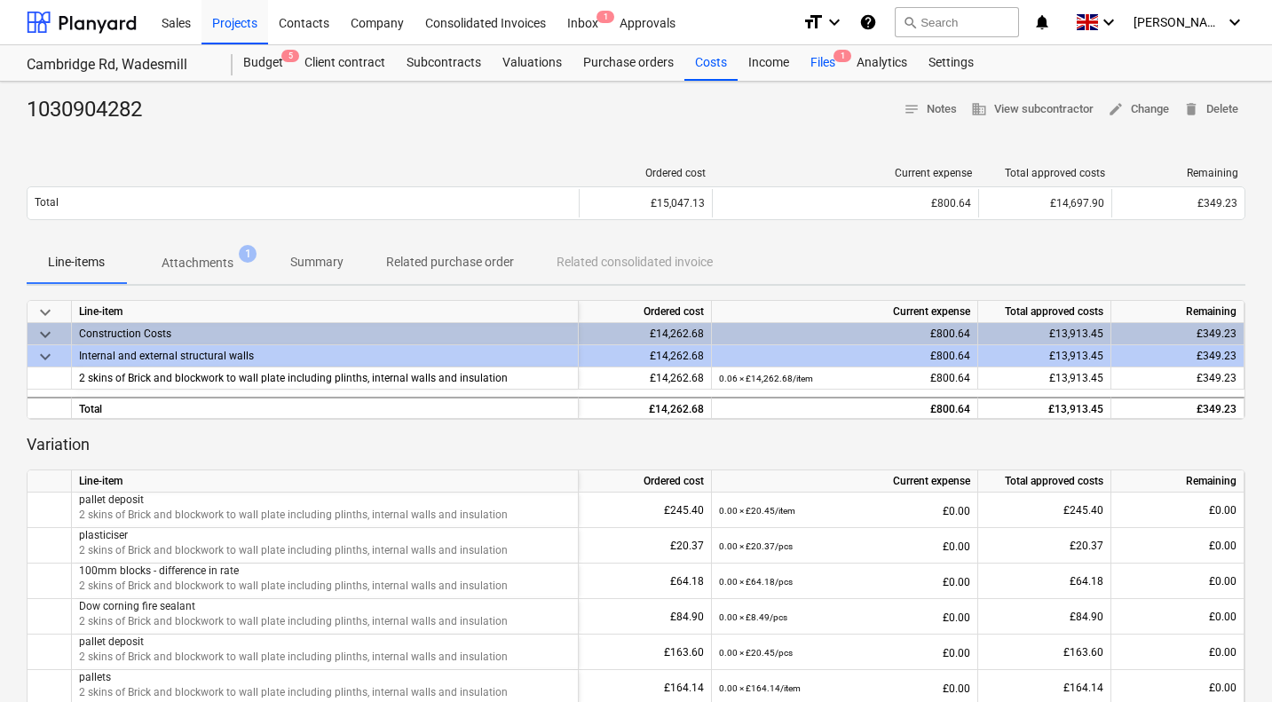
click at [821, 62] on div "Files 1" at bounding box center [823, 63] width 46 height 36
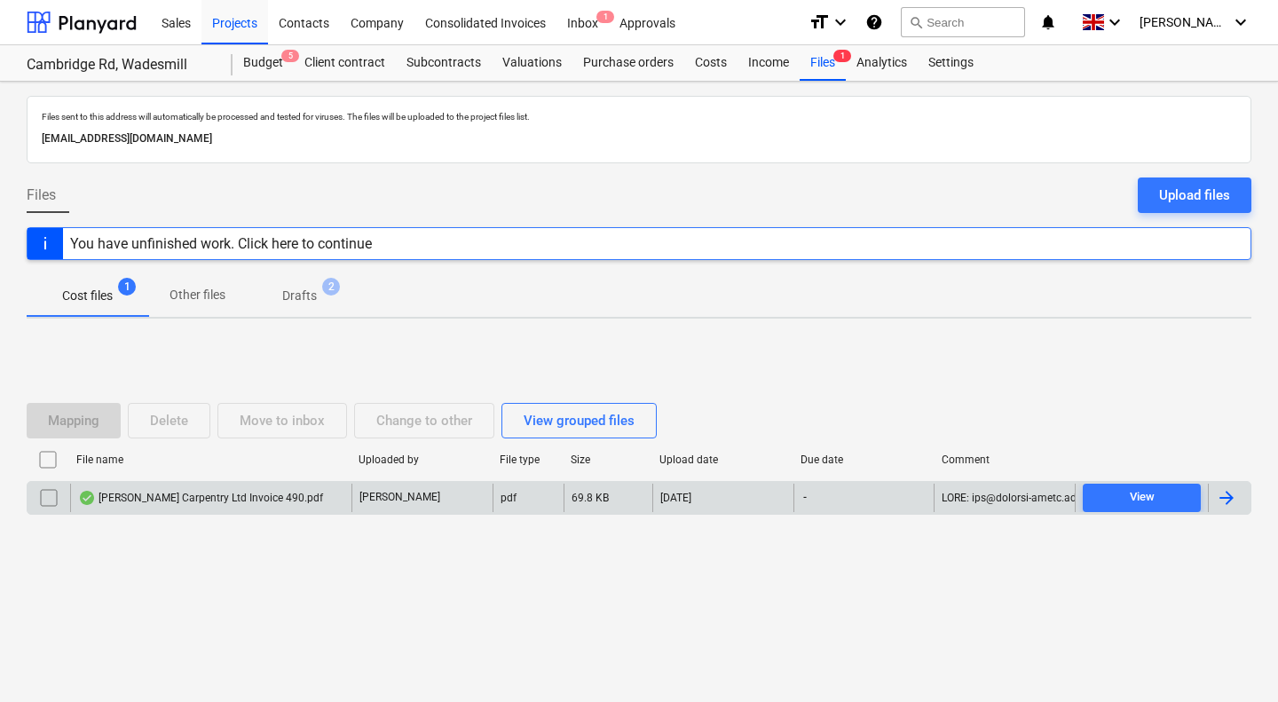
click at [220, 496] on div "[PERSON_NAME] Carpentry Ltd Invoice 490.pdf" at bounding box center [200, 498] width 245 height 14
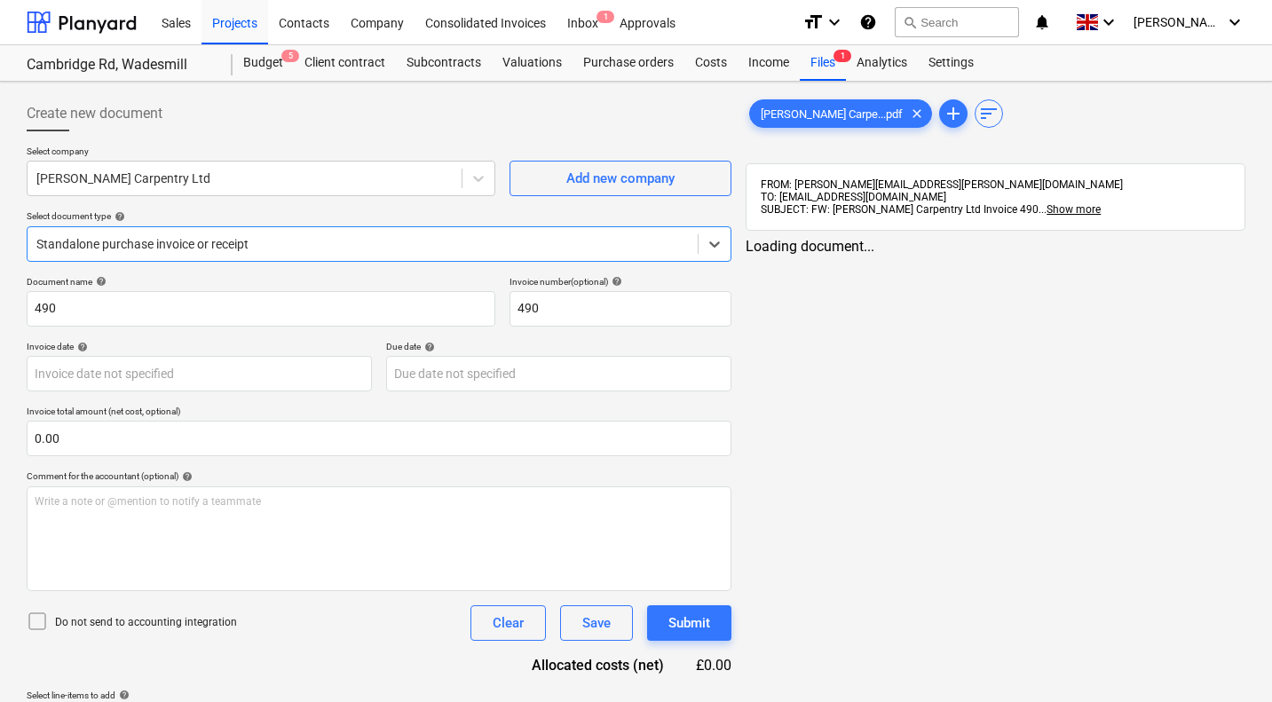
type input "490"
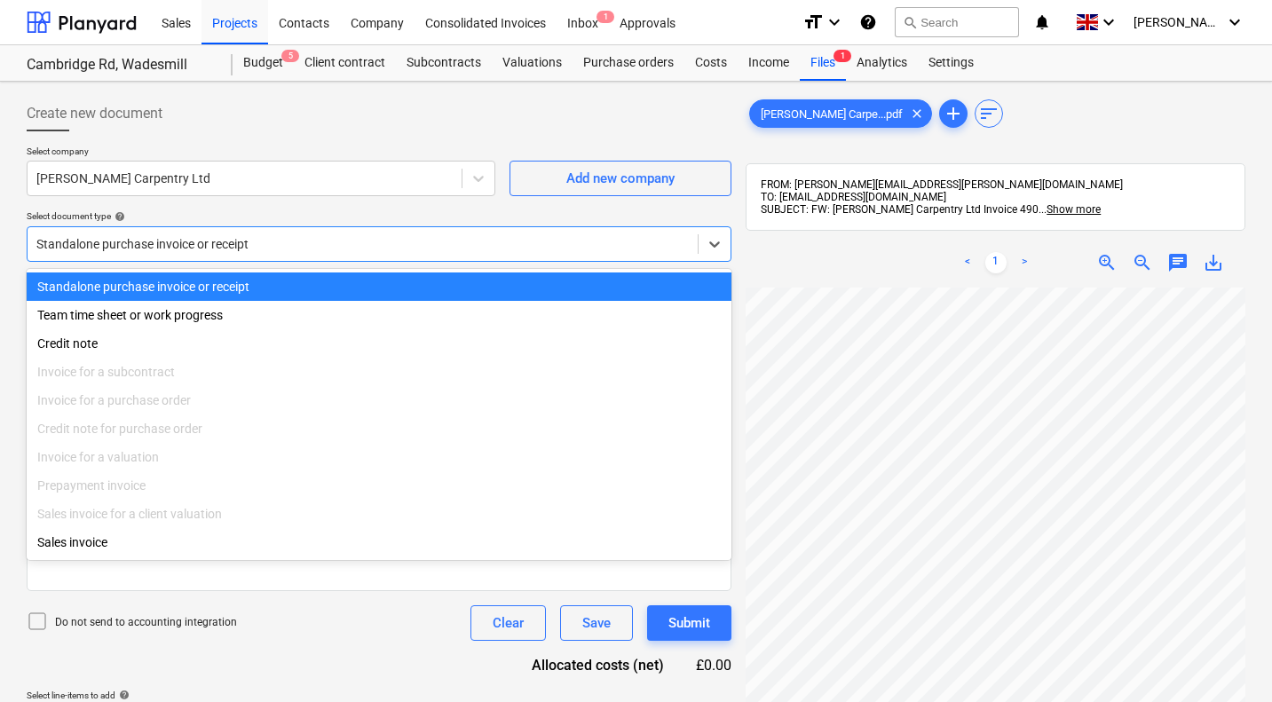
click at [249, 241] on div at bounding box center [362, 244] width 653 height 18
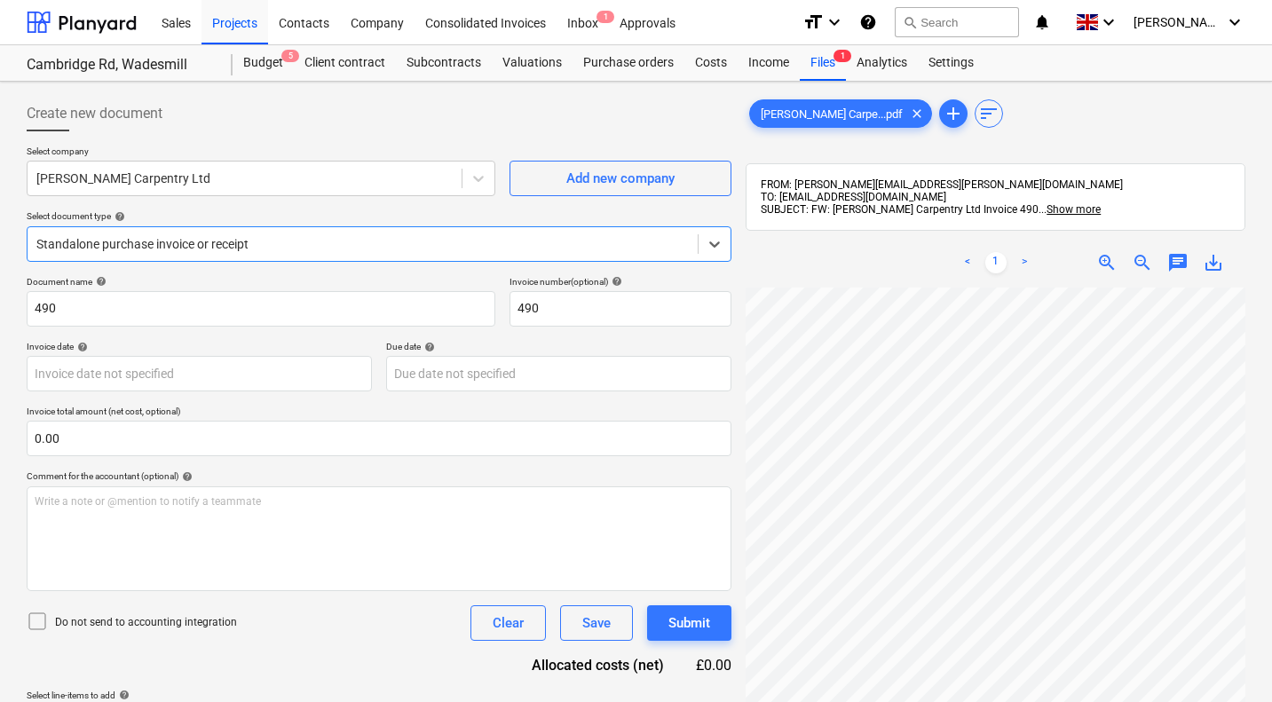
click at [249, 241] on div at bounding box center [362, 244] width 653 height 18
click at [182, 374] on body "Sales Projects Contacts Company Consolidated Invoices Inbox 1 Approvals format_…" at bounding box center [636, 351] width 1272 height 702
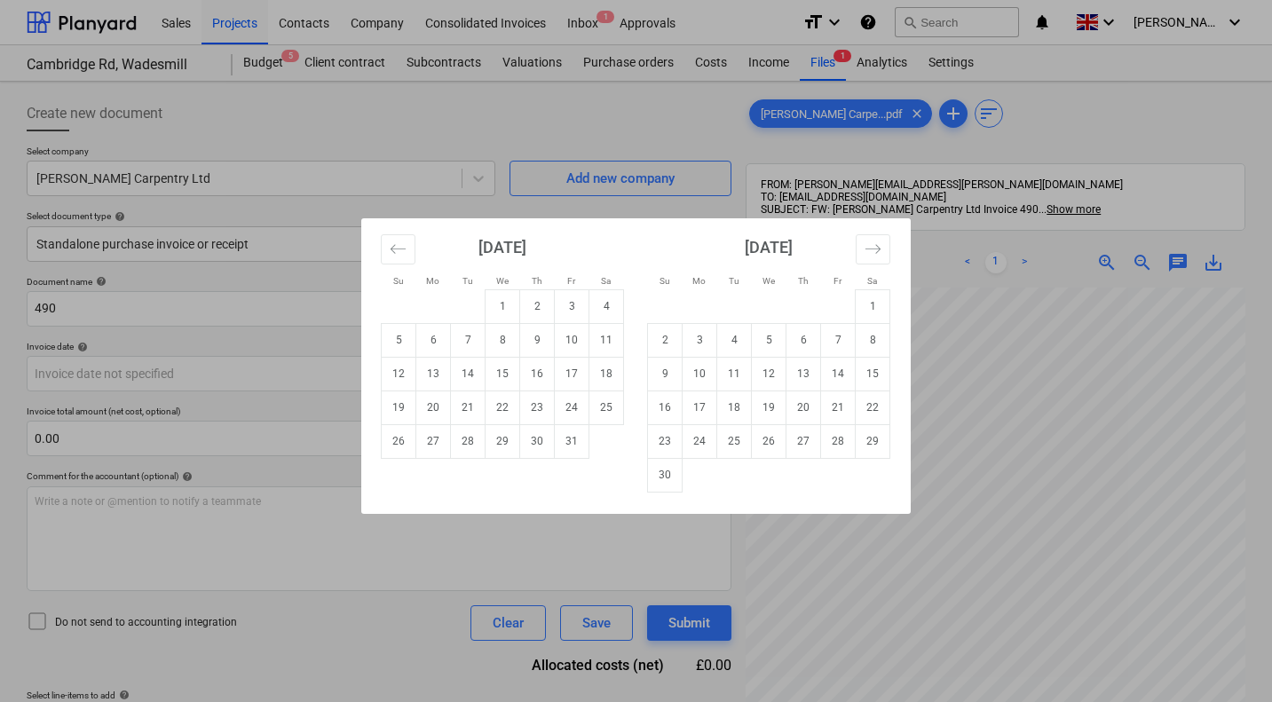
click at [368, 645] on div "Su Mo Tu We Th Fr Sa Su Mo Tu We Th Fr Sa [DATE] 1 2 3 4 5 6 7 8 9 10 11 12 13 …" at bounding box center [636, 351] width 1272 height 702
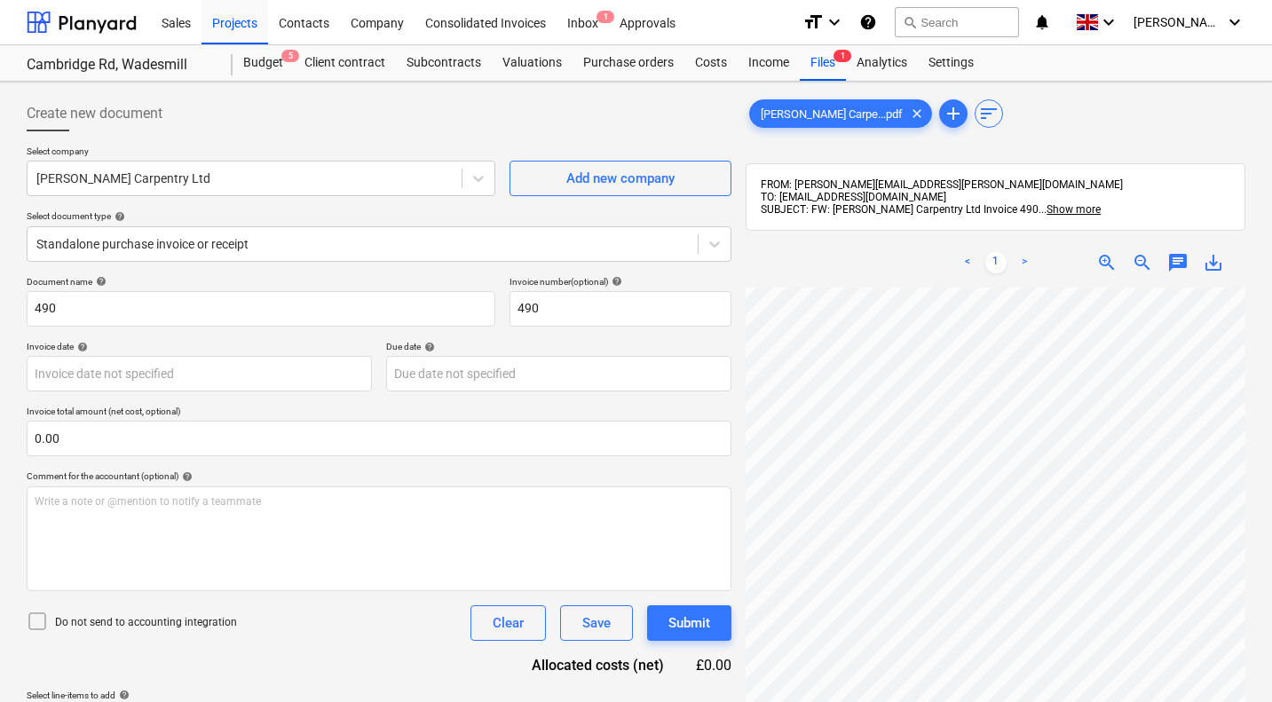
scroll to position [20, 170]
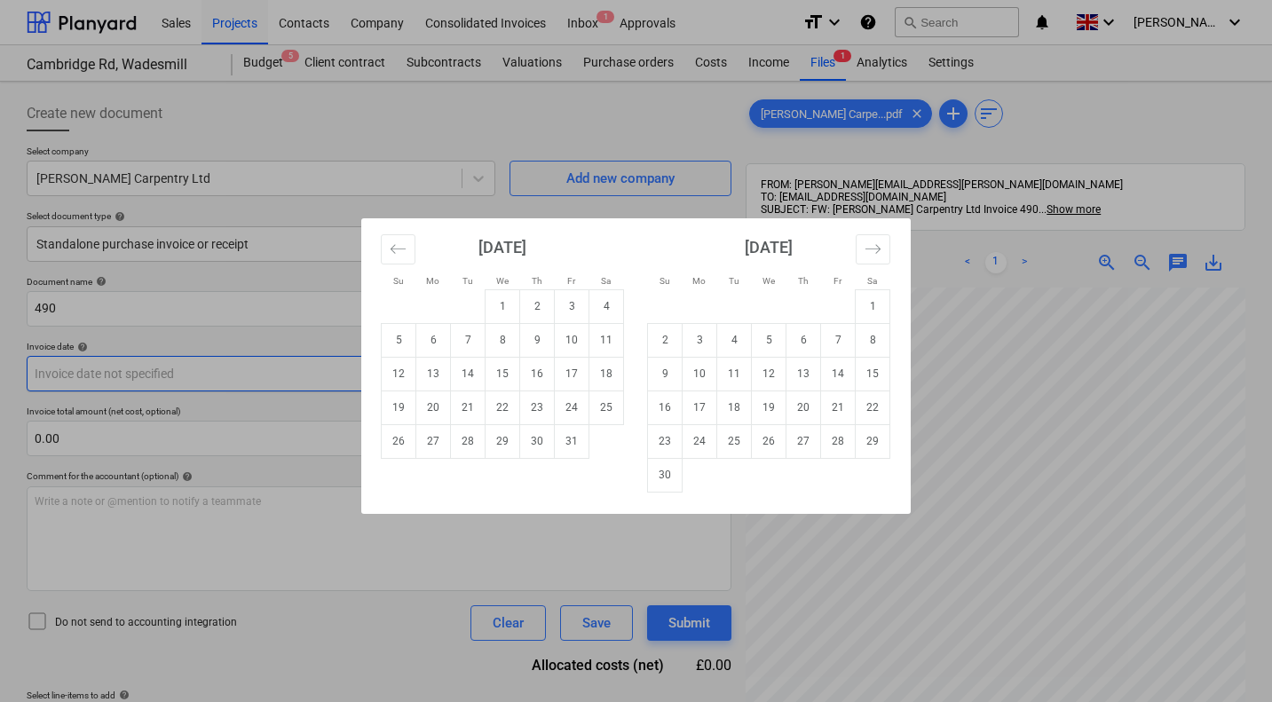
click at [172, 366] on body "Sales Projects Contacts Company Consolidated Invoices Inbox 1 Approvals format_…" at bounding box center [636, 351] width 1272 height 702
click at [442, 336] on td "6" at bounding box center [433, 340] width 35 height 34
type input "[DATE]"
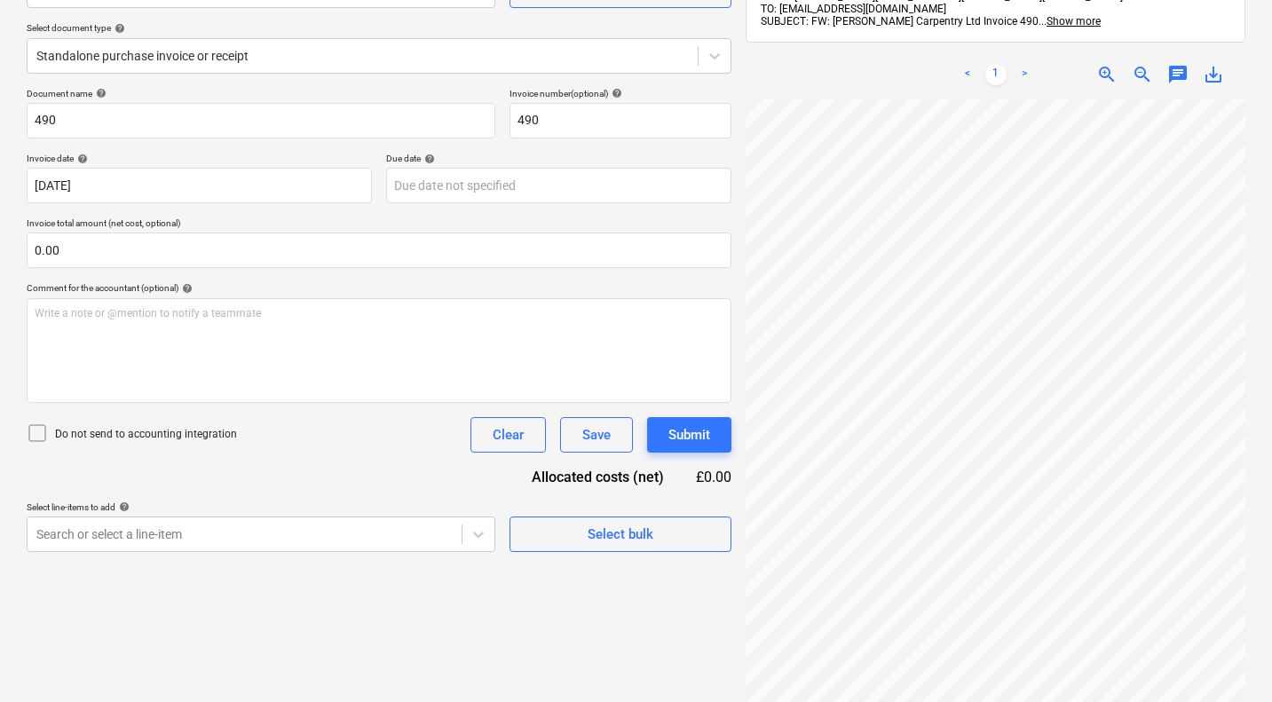
scroll to position [205, 0]
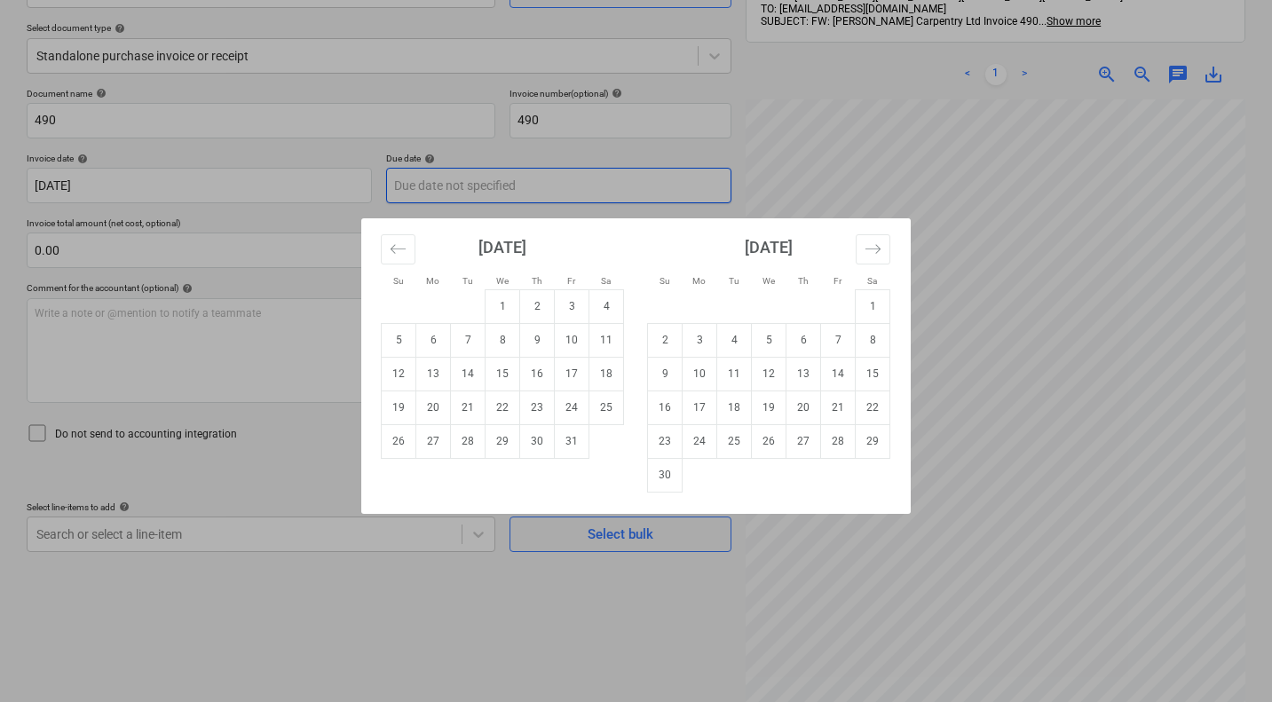
click at [472, 185] on body "Sales Projects Contacts Company Consolidated Invoices Inbox 1 Approvals format_…" at bounding box center [636, 163] width 1272 height 702
click at [705, 341] on td "3" at bounding box center [700, 340] width 35 height 34
type input "[DATE]"
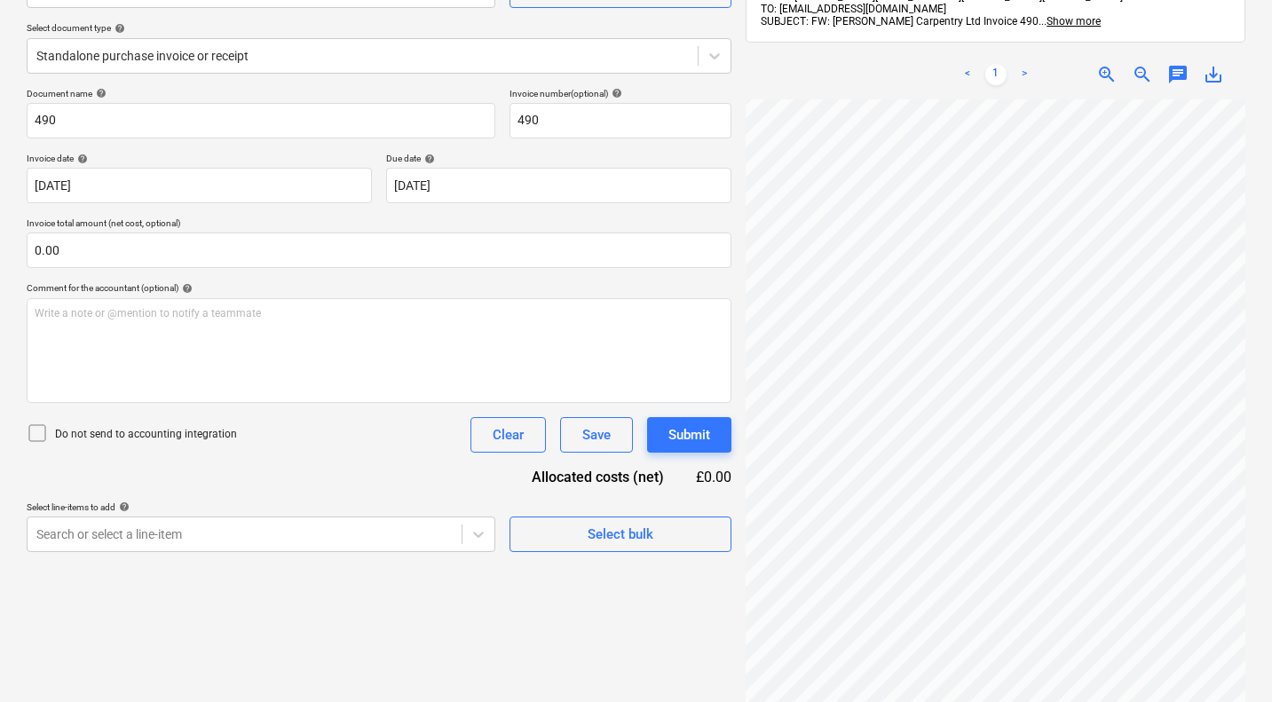
scroll to position [295, 142]
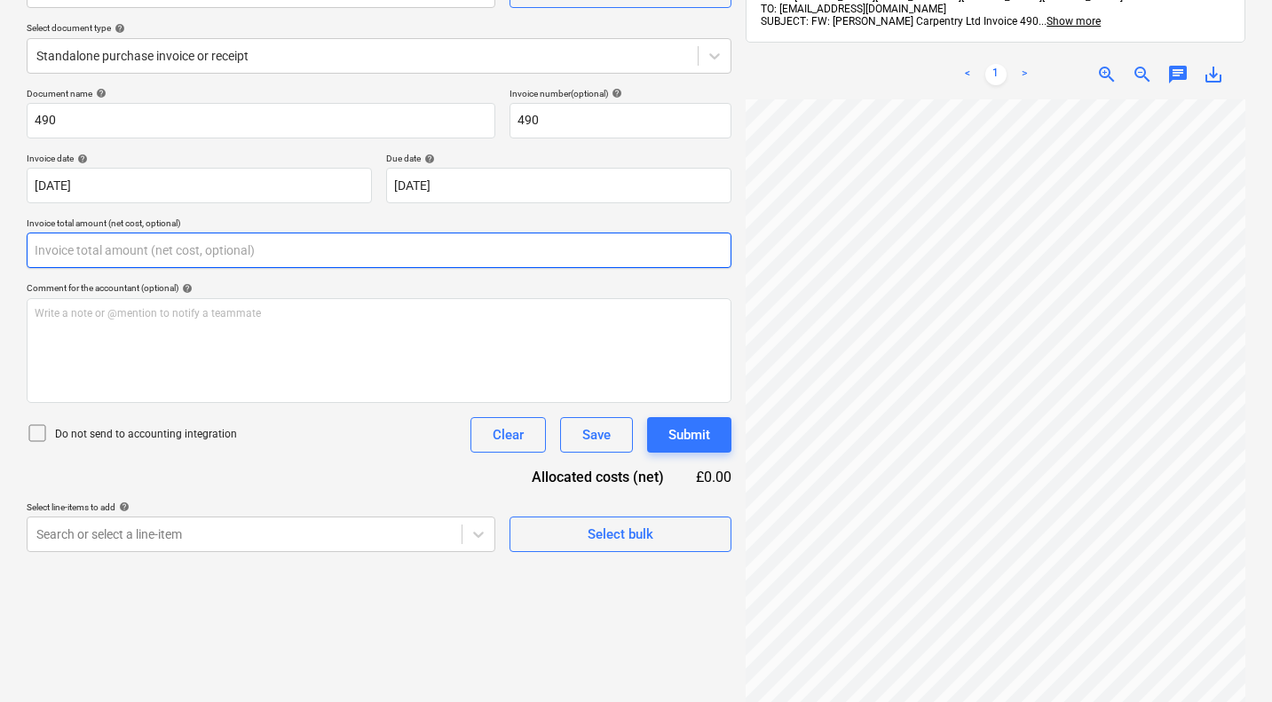
click at [257, 249] on input "text" at bounding box center [379, 251] width 705 height 36
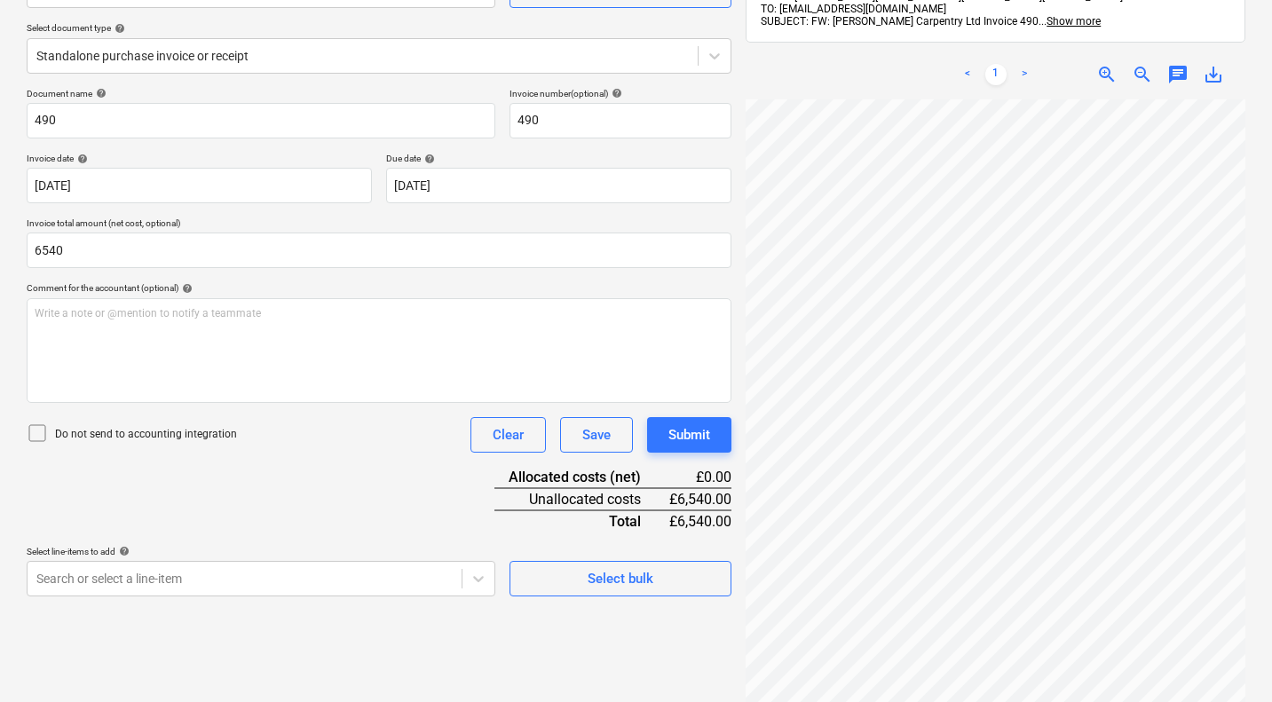
type input "6,540.00"
click at [326, 487] on div "Document name help 490 Invoice number (optional) help 490 Invoice date help [DA…" at bounding box center [379, 342] width 705 height 509
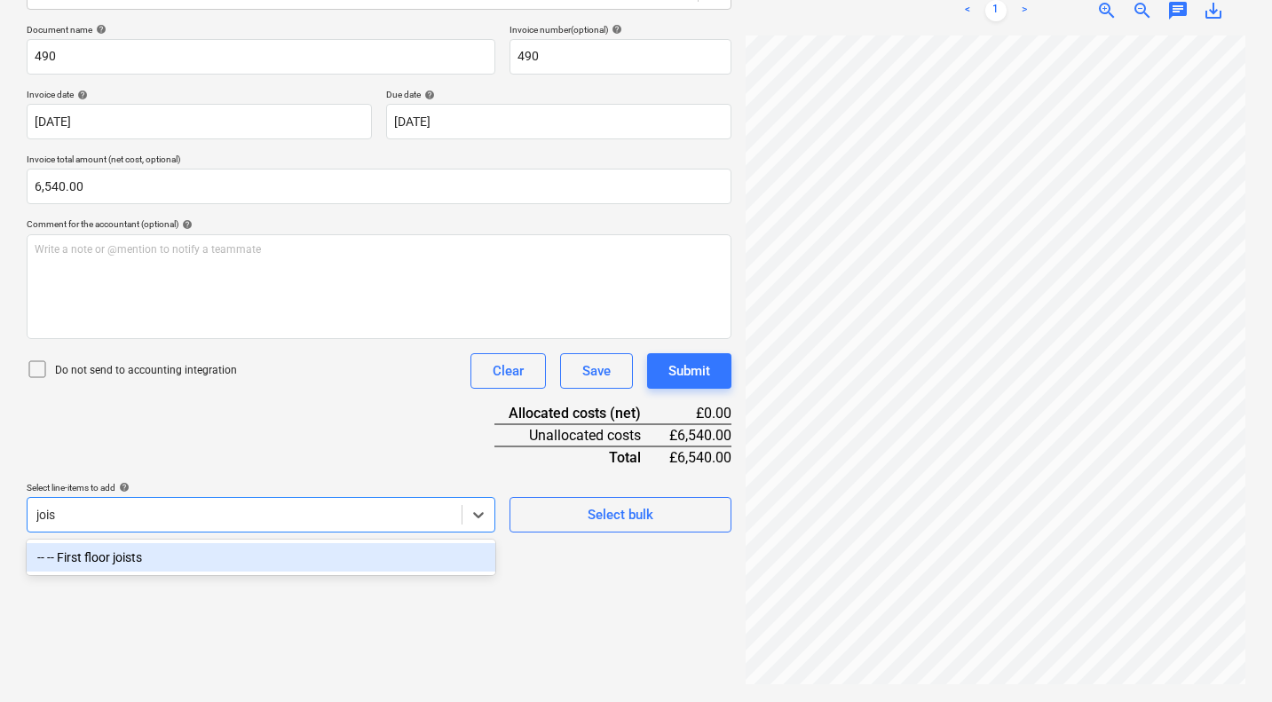
type input "joist"
click at [206, 552] on div "-- -- First floor joists" at bounding box center [261, 557] width 469 height 28
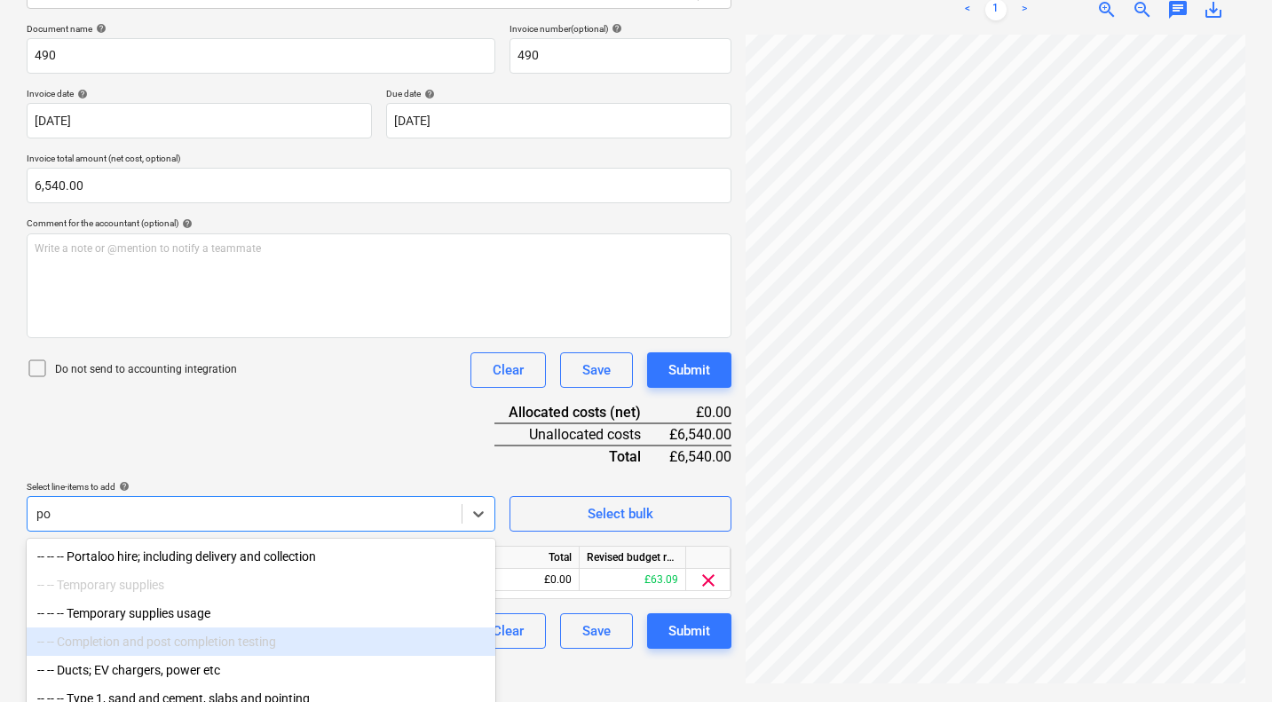
type input "p"
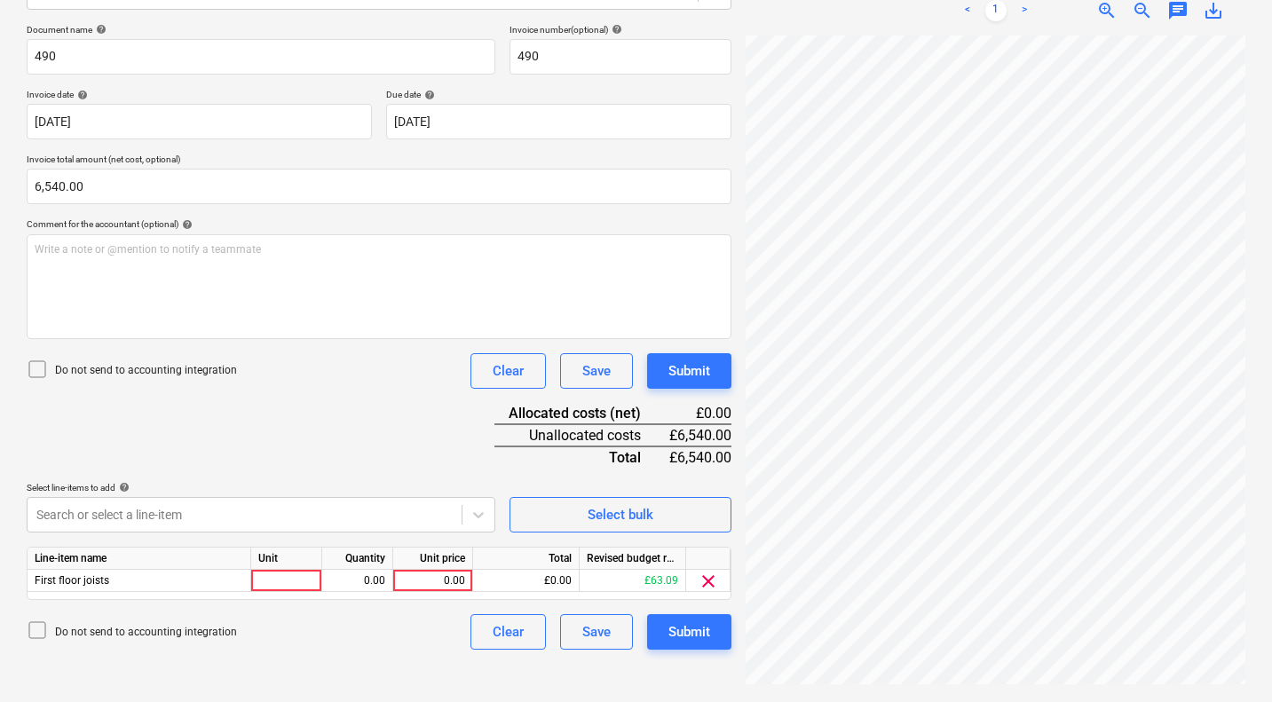
click at [340, 431] on div "Document name help 490 Invoice number (optional) help 490 Invoice date help [DA…" at bounding box center [379, 337] width 705 height 626
click at [604, 505] on div "Select bulk" at bounding box center [621, 514] width 66 height 23
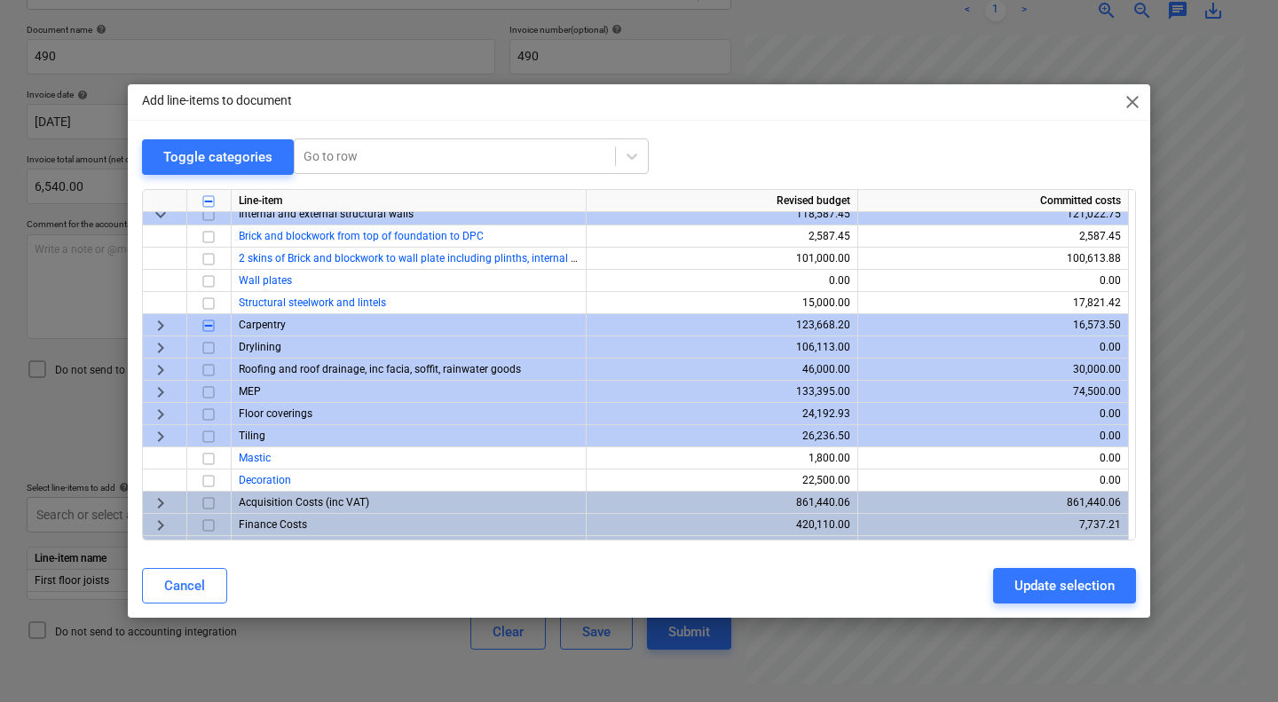
scroll to position [702, 0]
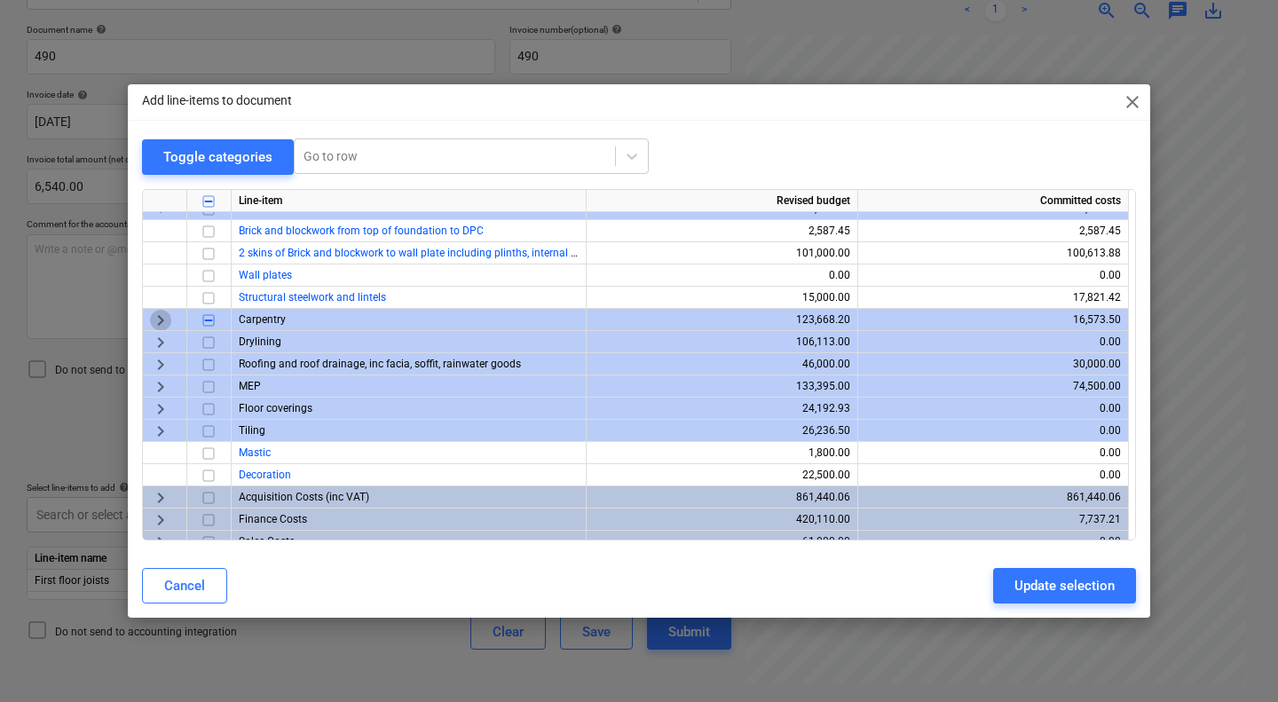
click at [157, 320] on span "keyboard_arrow_right" at bounding box center [160, 319] width 21 height 21
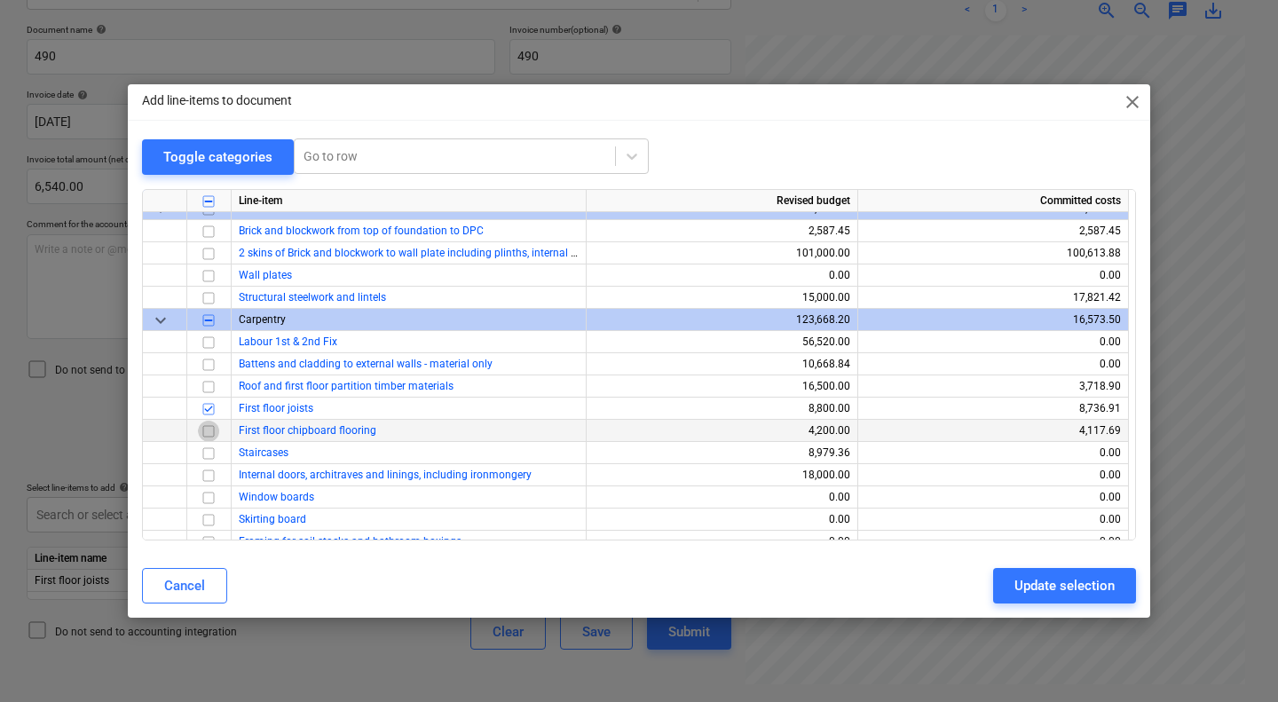
click at [208, 430] on input "checkbox" at bounding box center [208, 430] width 21 height 21
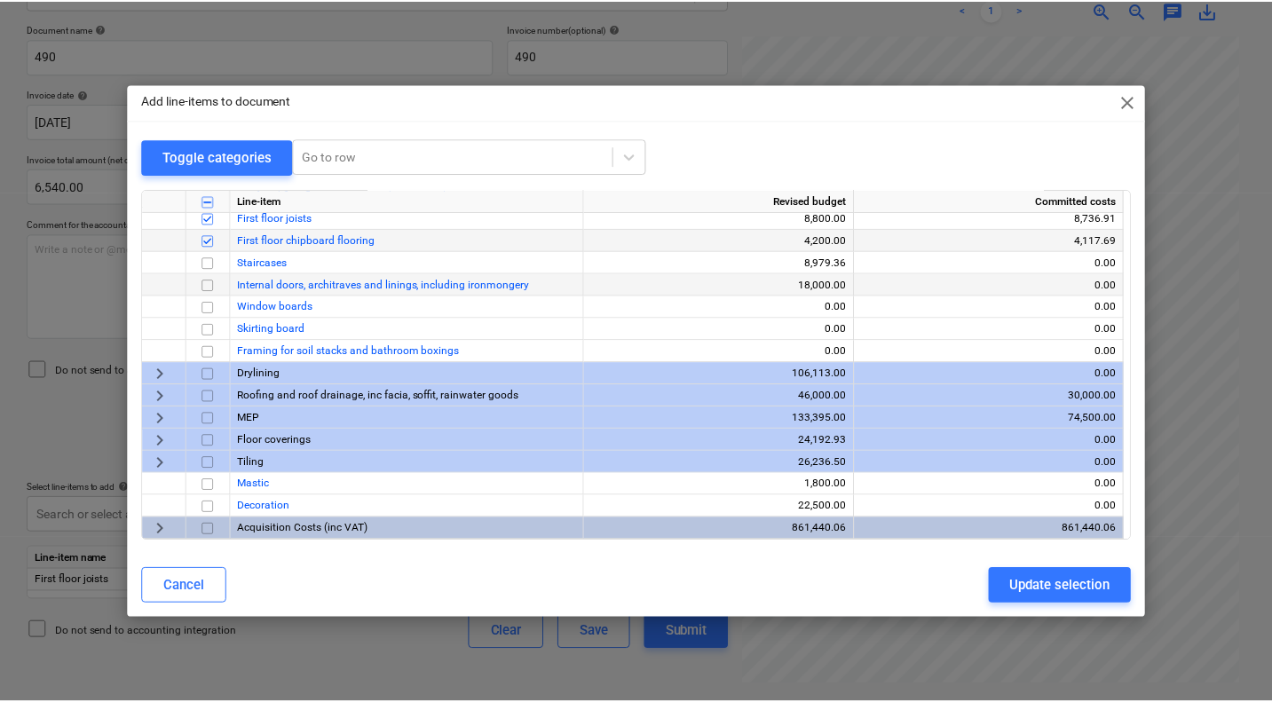
scroll to position [903, 0]
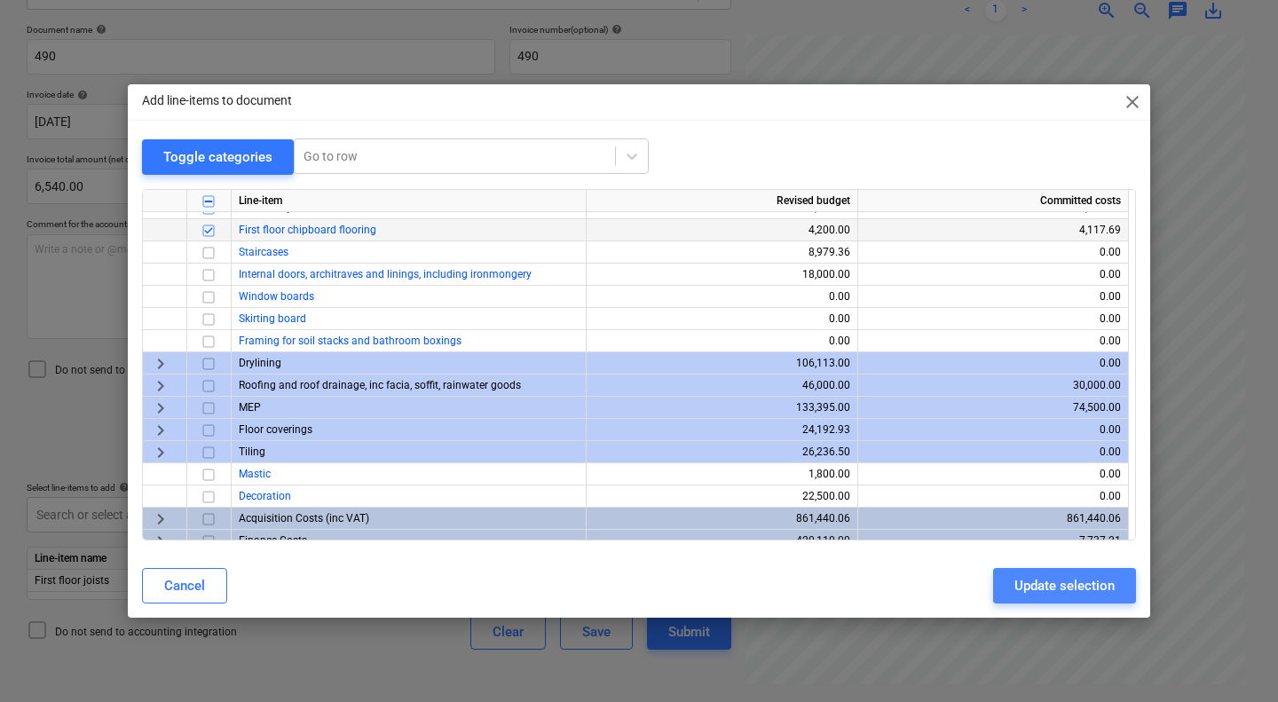
click at [1059, 585] on div "Update selection" at bounding box center [1065, 585] width 100 height 23
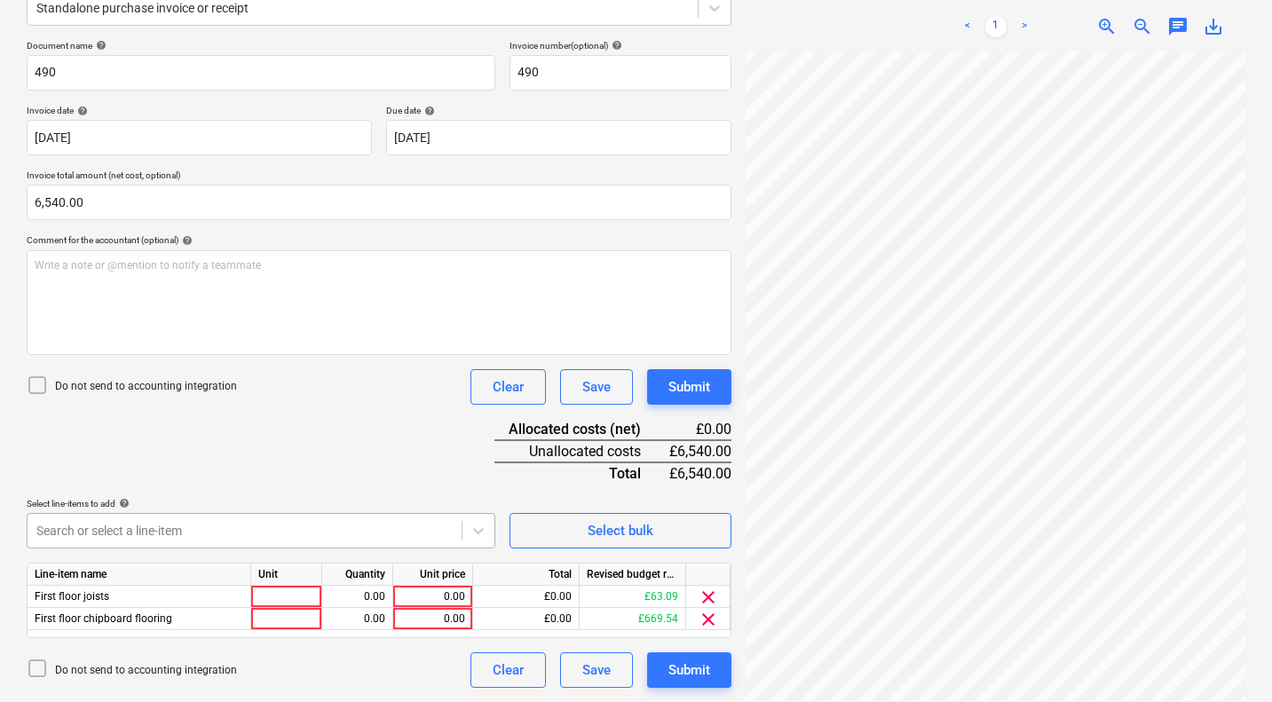
scroll to position [360, 0]
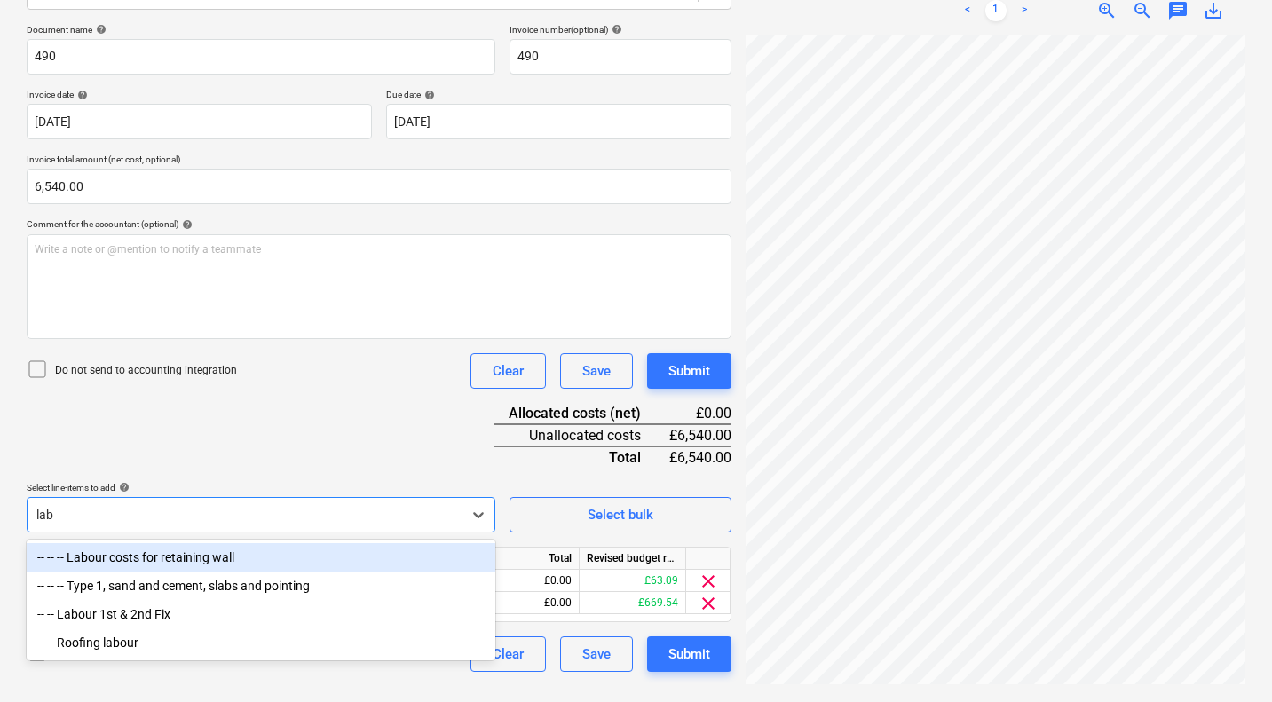
scroll to position [253, 0]
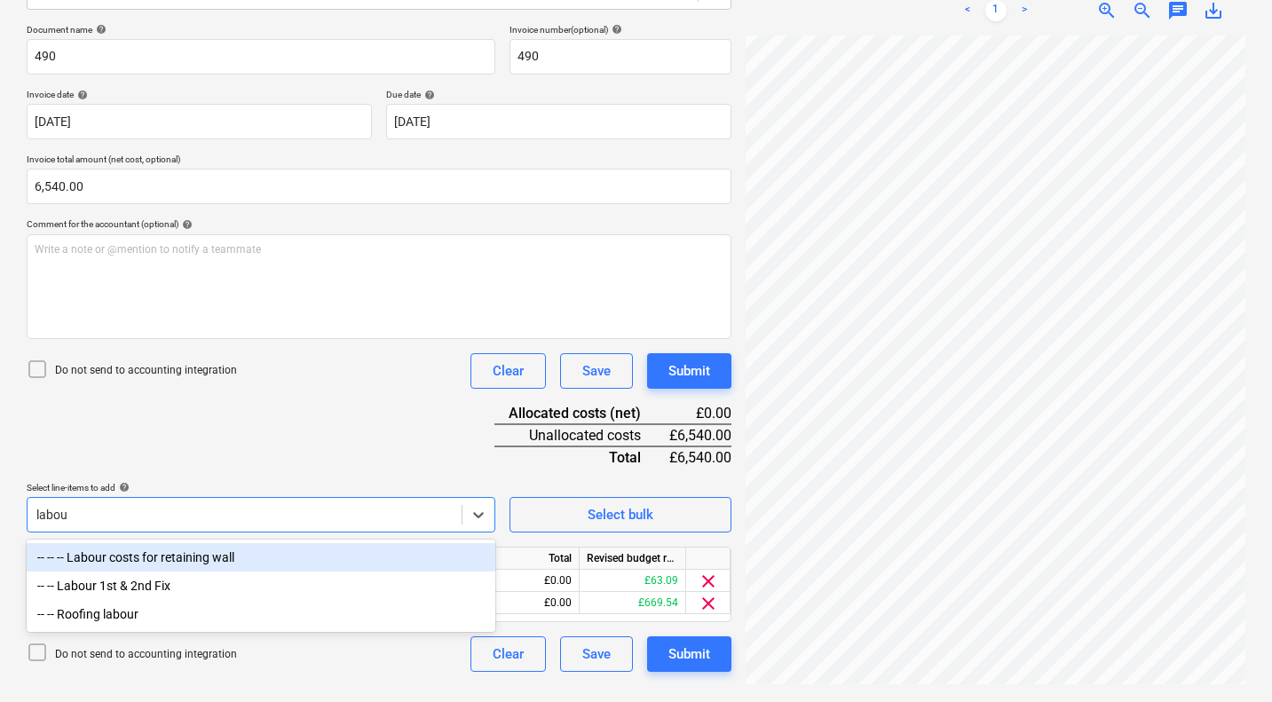
type input "labour"
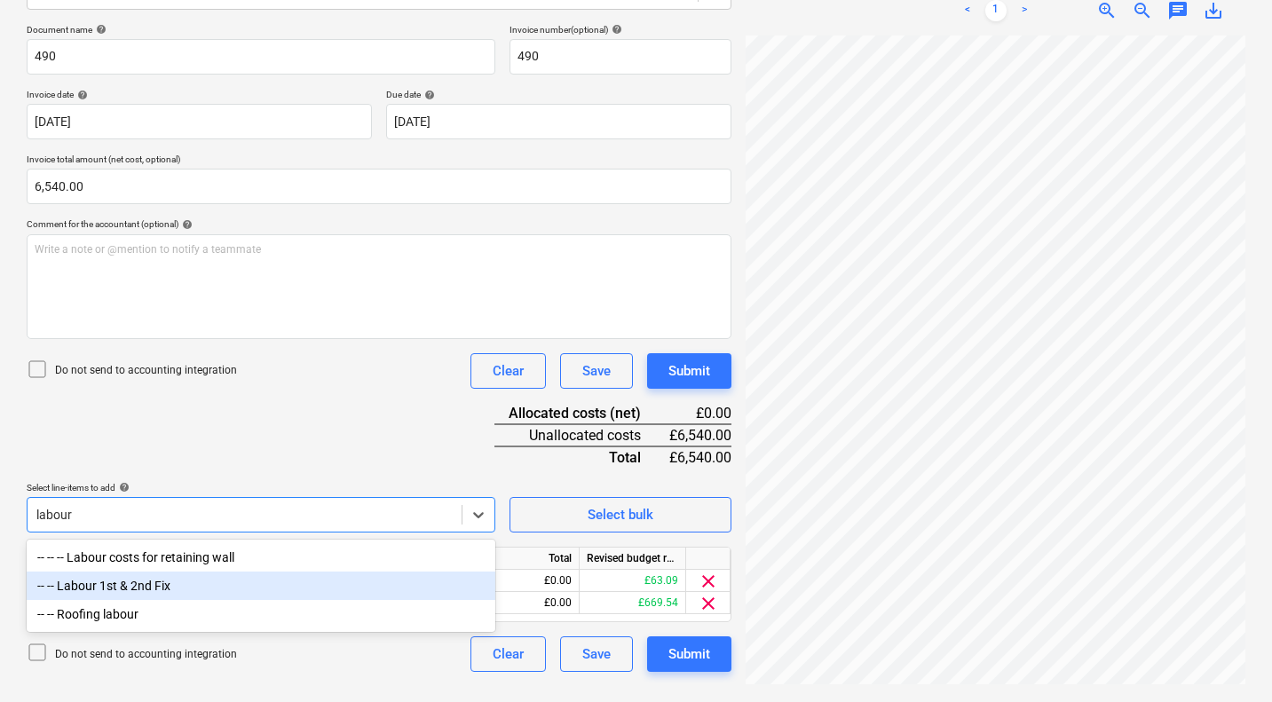
click at [140, 588] on div "-- -- Labour 1st & 2nd Fix" at bounding box center [261, 586] width 469 height 28
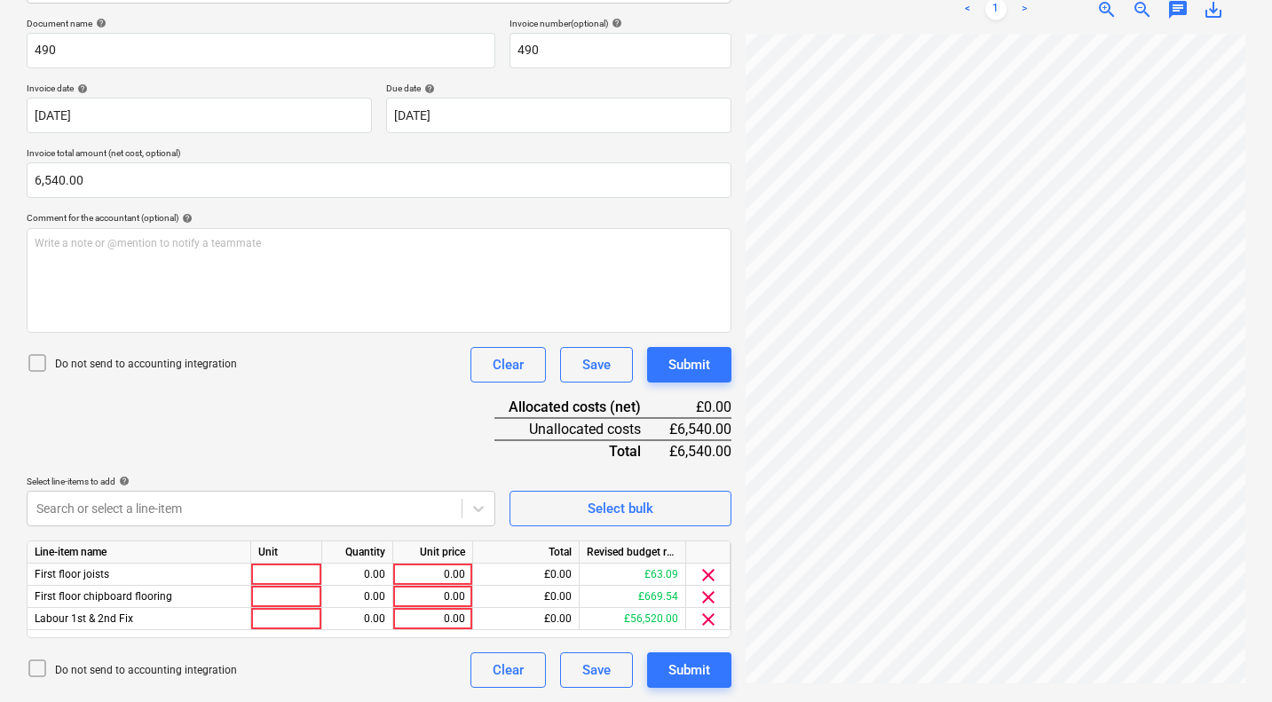
scroll to position [258, 0]
click at [582, 444] on html "Sales Projects Contacts Company Consolidated Invoices Inbox 1 Approvals format_…" at bounding box center [636, 93] width 1272 height 702
click at [708, 597] on span "clear" at bounding box center [708, 597] width 21 height 21
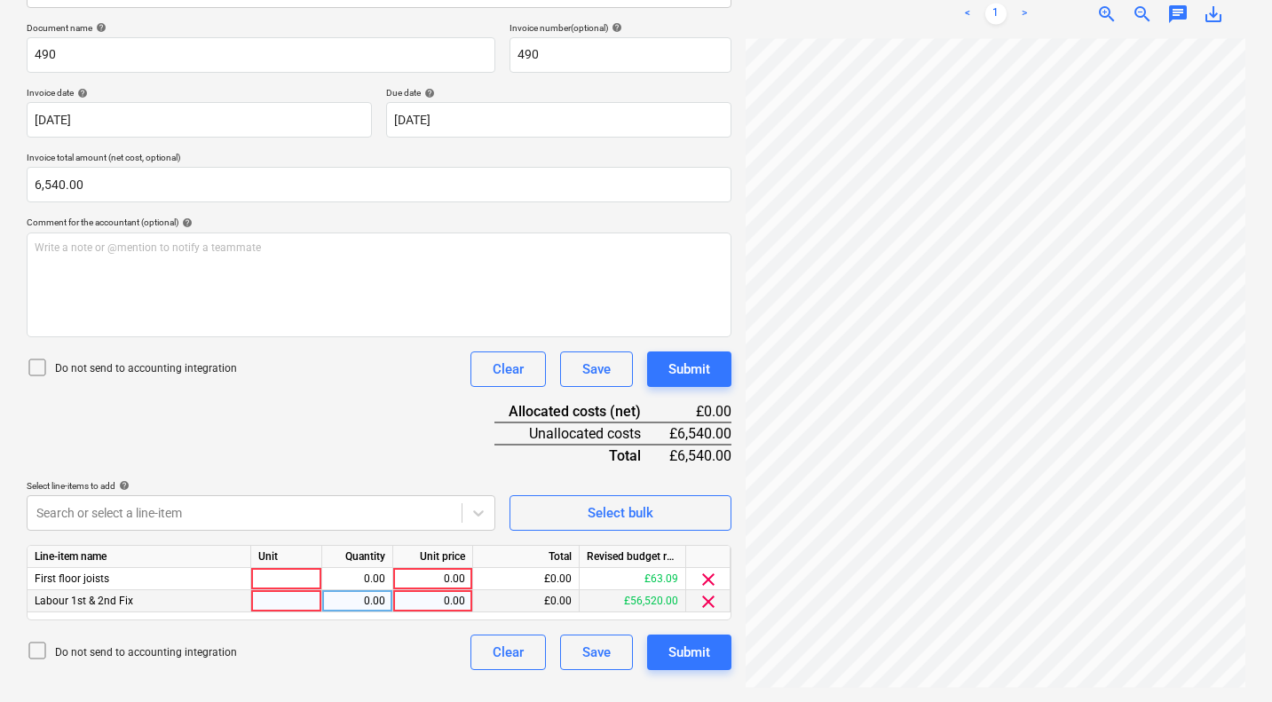
scroll to position [253, 0]
click at [709, 578] on span "clear" at bounding box center [708, 580] width 21 height 21
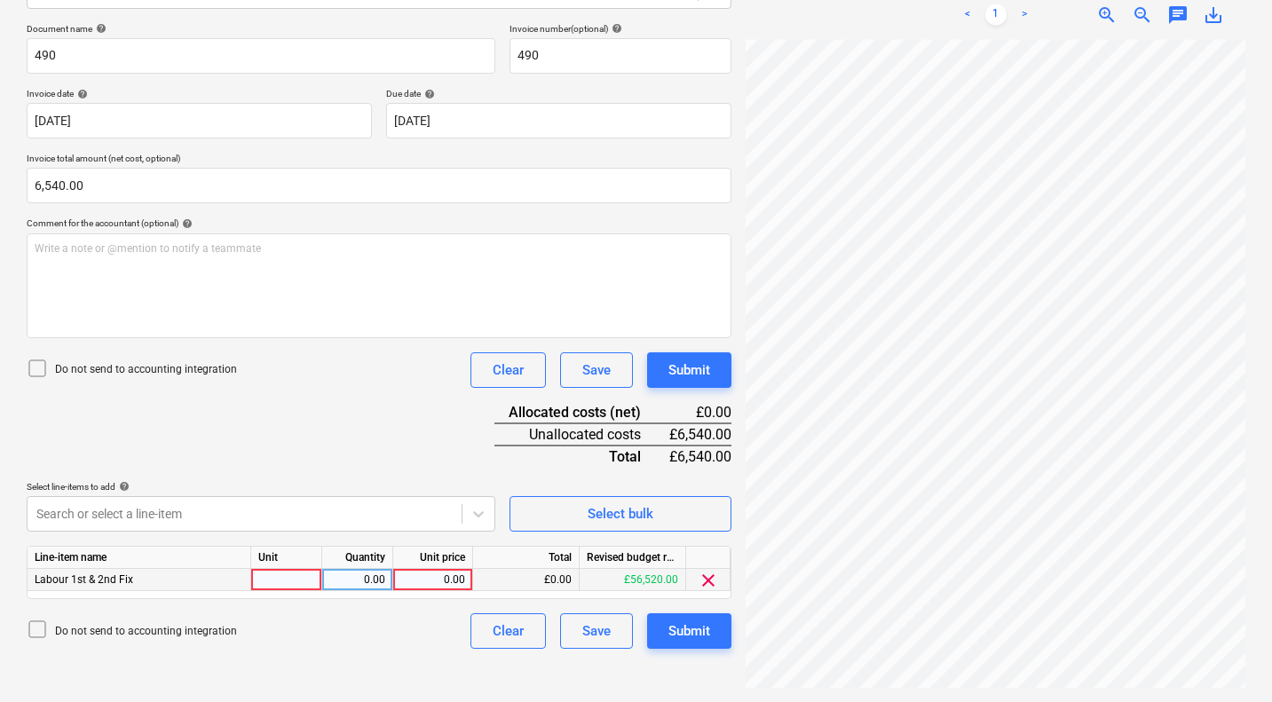
click at [455, 577] on div "0.00" at bounding box center [432, 580] width 65 height 22
type input "6540"
click at [372, 431] on div "Document name help 490 Invoice number (optional) help 490 Invoice date help [DA…" at bounding box center [379, 336] width 705 height 626
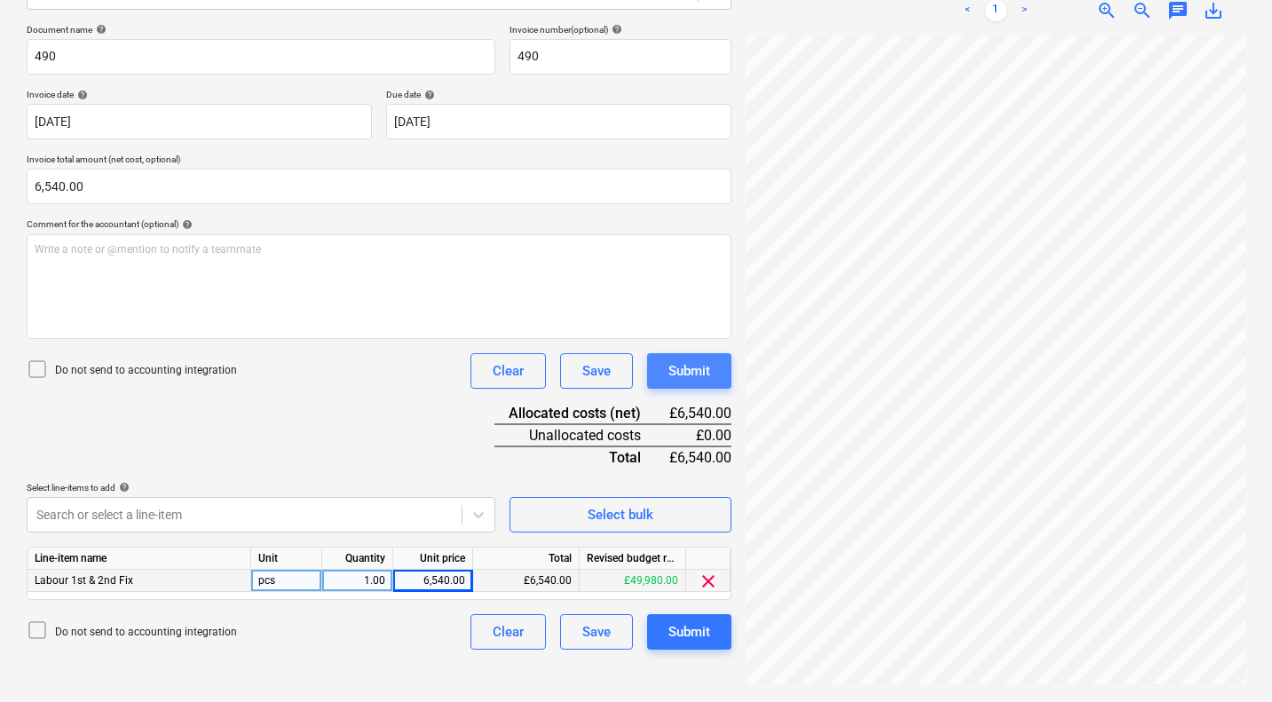
click at [700, 368] on div "Submit" at bounding box center [690, 371] width 42 height 23
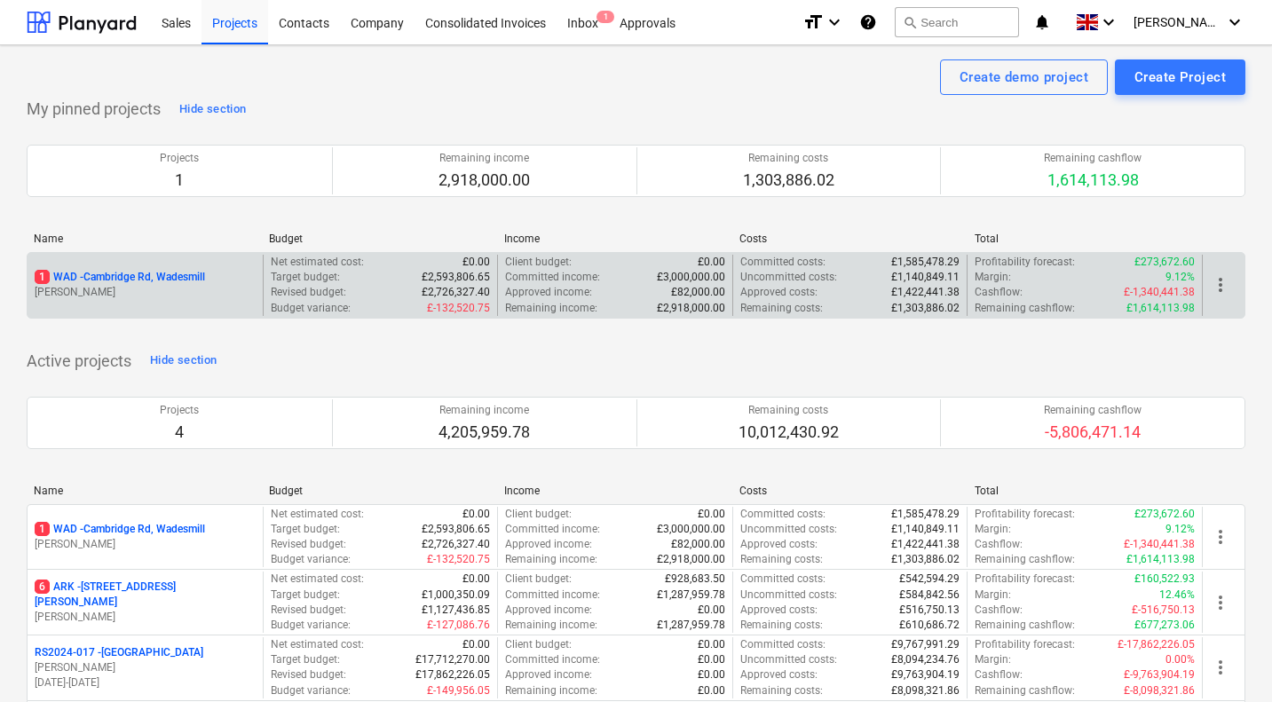
click at [154, 276] on p "1 WAD - Cambridge Rd, Wadesmill" at bounding box center [120, 277] width 170 height 15
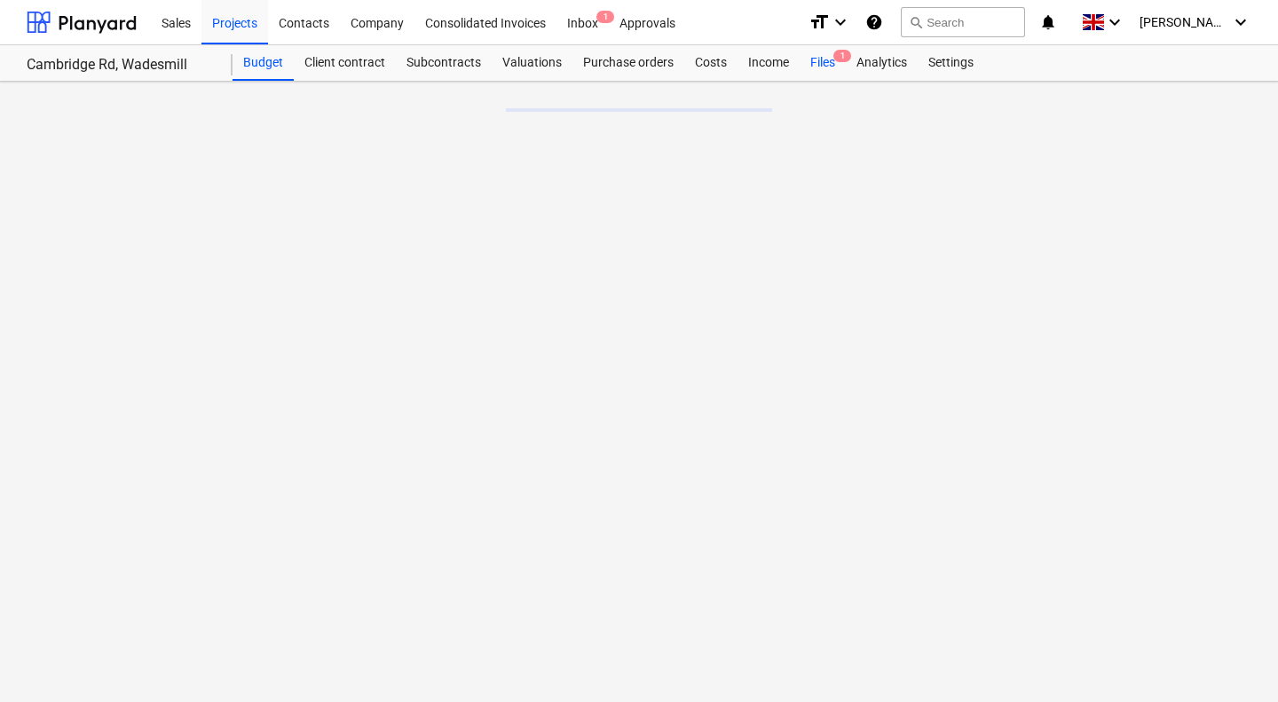
click at [825, 64] on div "Files 1" at bounding box center [823, 63] width 46 height 36
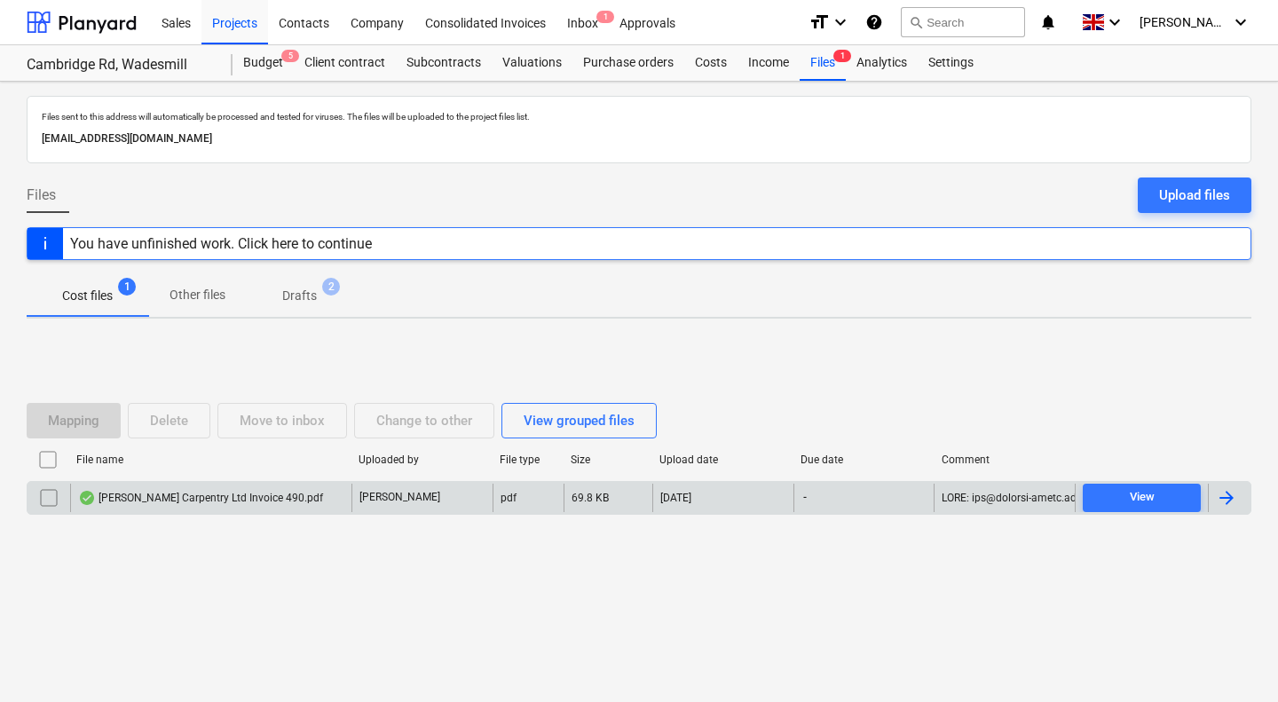
click at [223, 495] on div "[PERSON_NAME] Carpentry Ltd Invoice 490.pdf" at bounding box center [200, 498] width 245 height 14
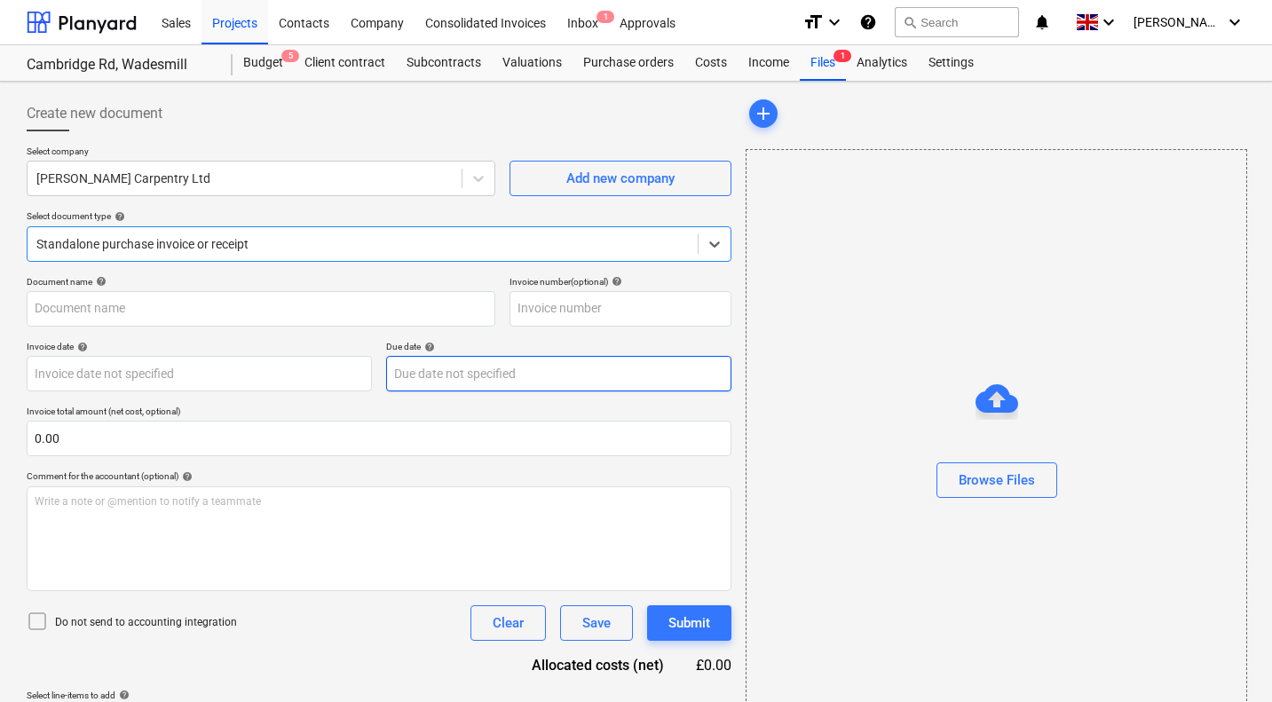
type input "490"
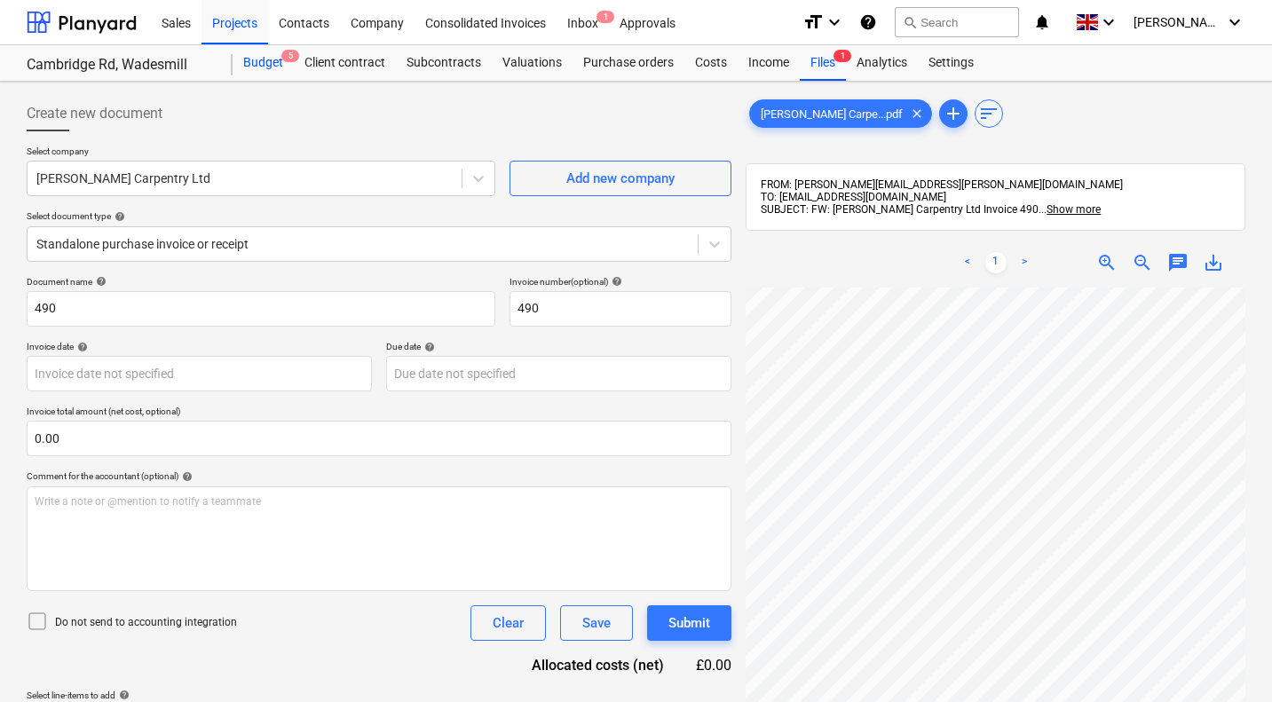
click at [274, 64] on div "Budget 5" at bounding box center [263, 63] width 61 height 36
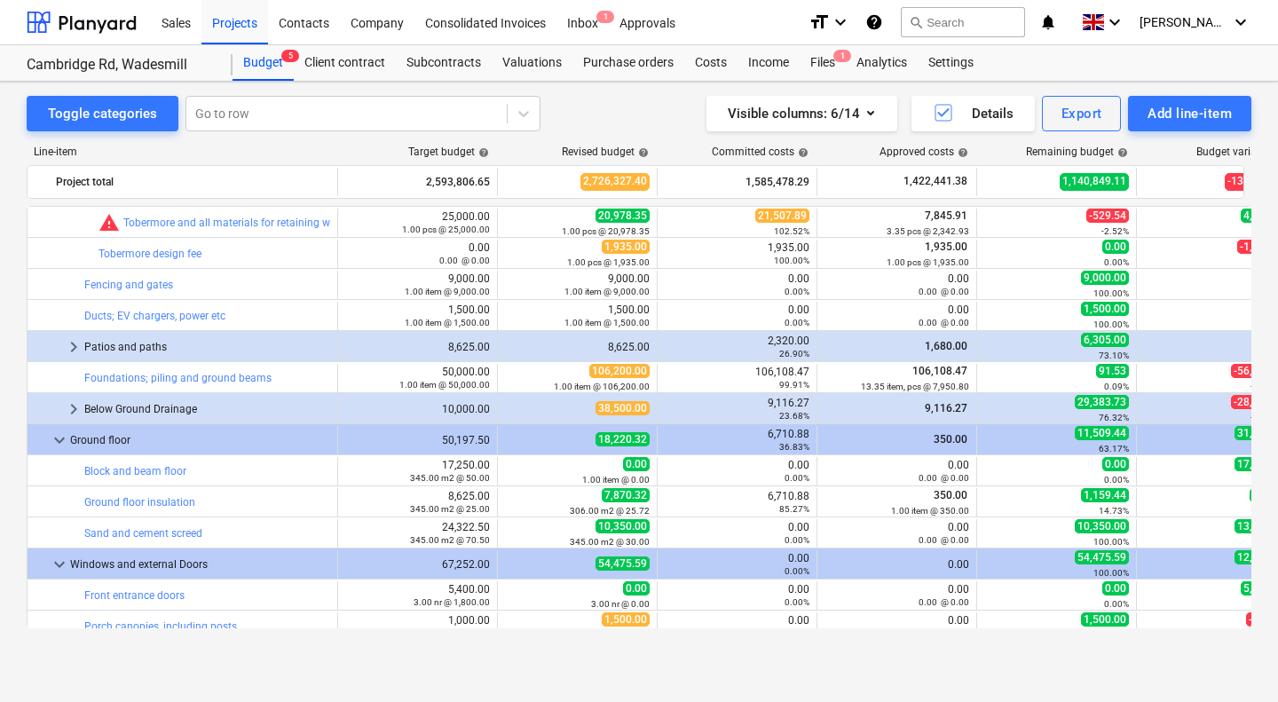
scroll to position [1179, 0]
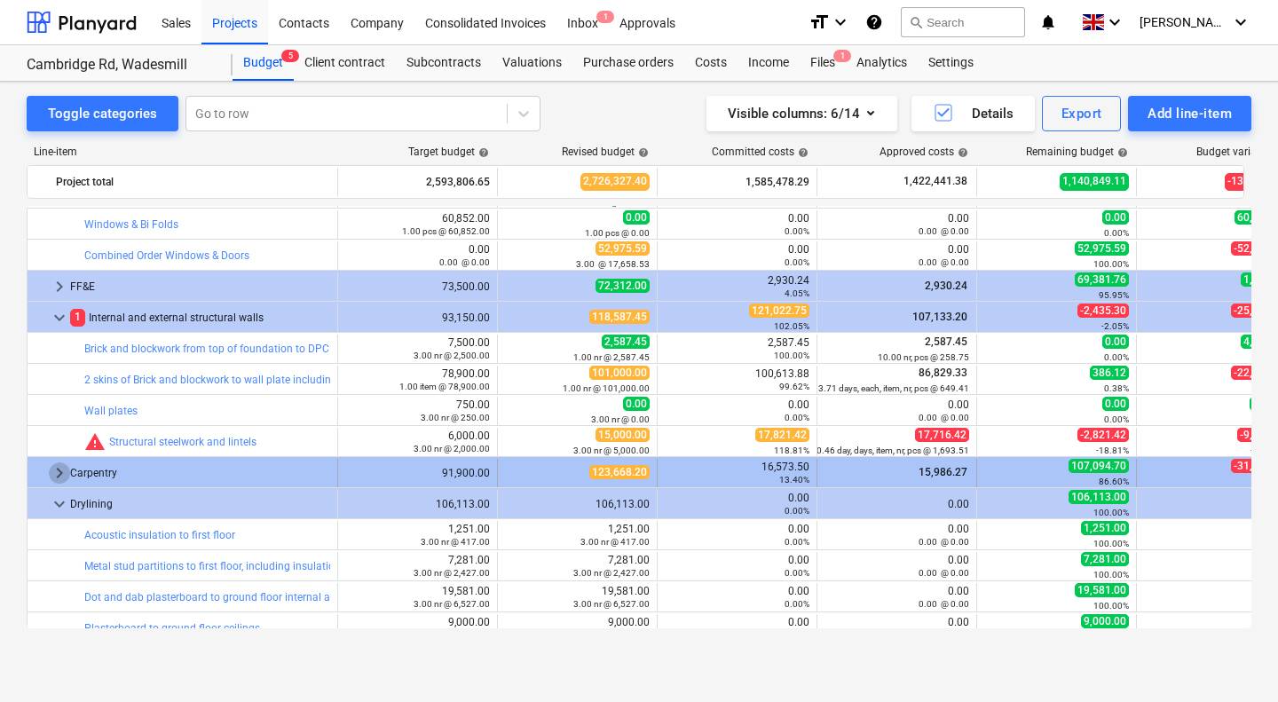
click at [54, 470] on span "keyboard_arrow_right" at bounding box center [59, 473] width 21 height 21
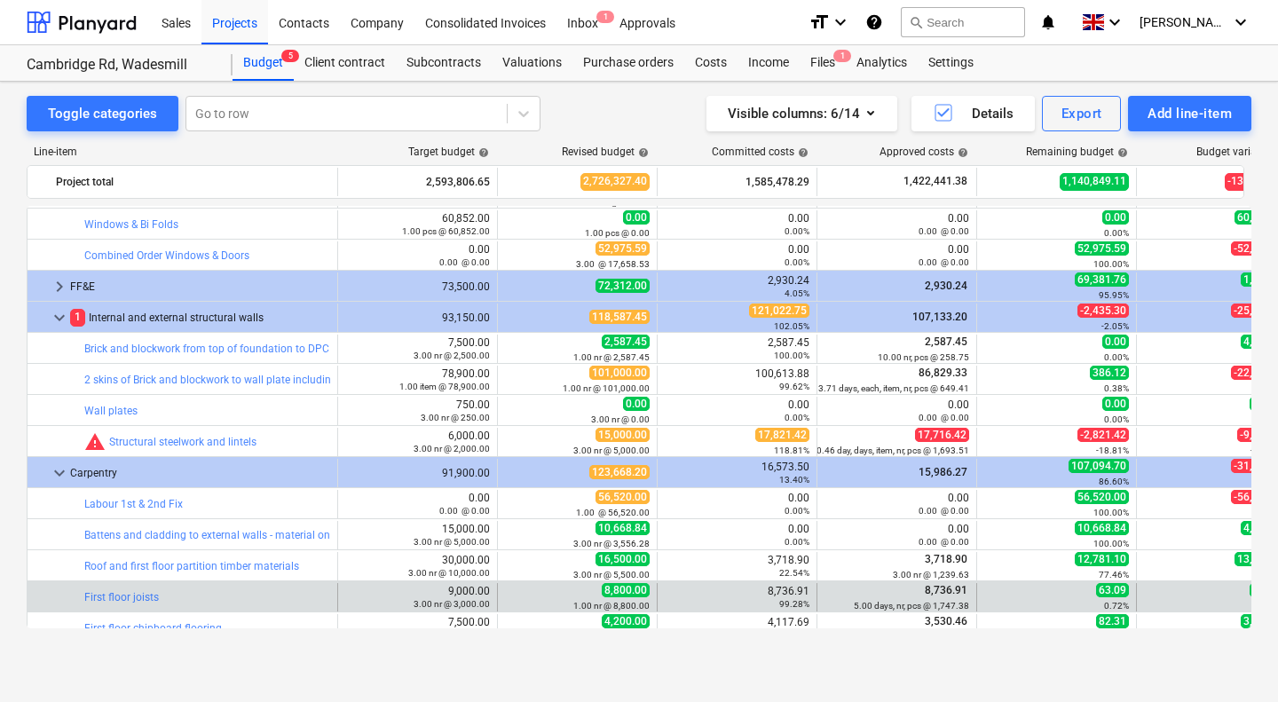
scroll to position [1380, 0]
